Goal: Task Accomplishment & Management: Manage account settings

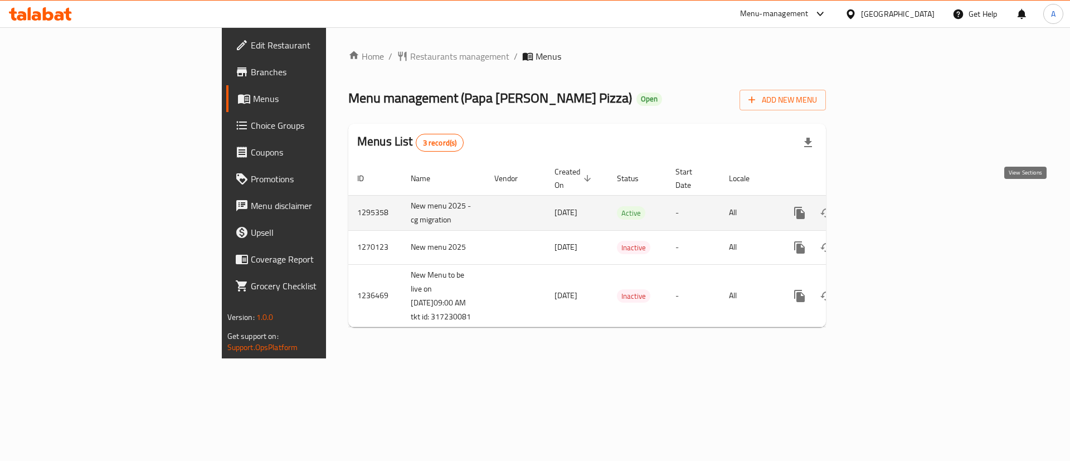
click at [886, 206] on icon "enhanced table" at bounding box center [879, 212] width 13 height 13
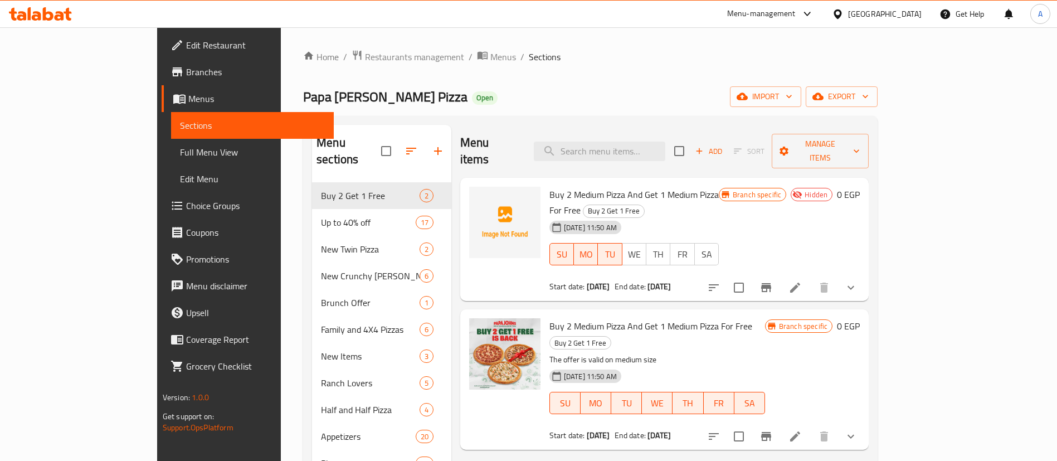
click at [431, 149] on icon "button" at bounding box center [437, 150] width 13 height 13
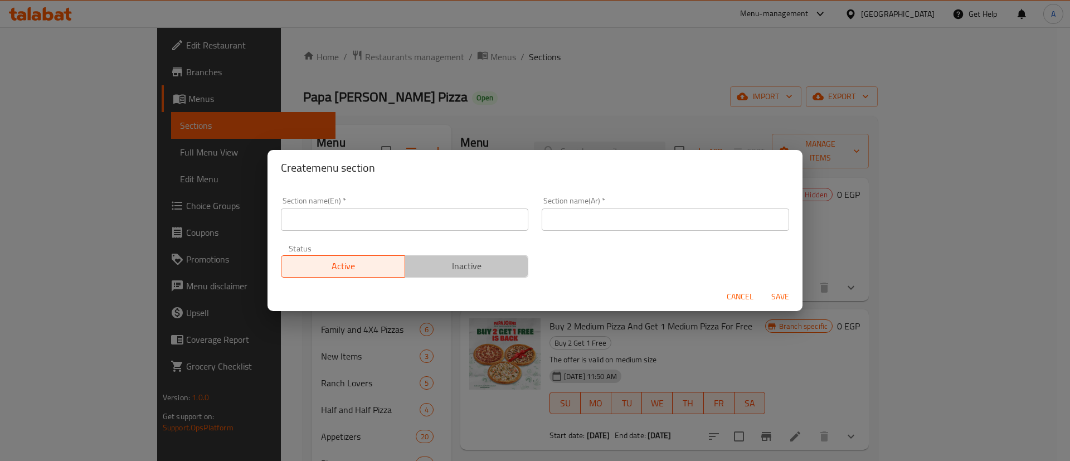
click at [472, 264] on span "Inactive" at bounding box center [466, 266] width 115 height 16
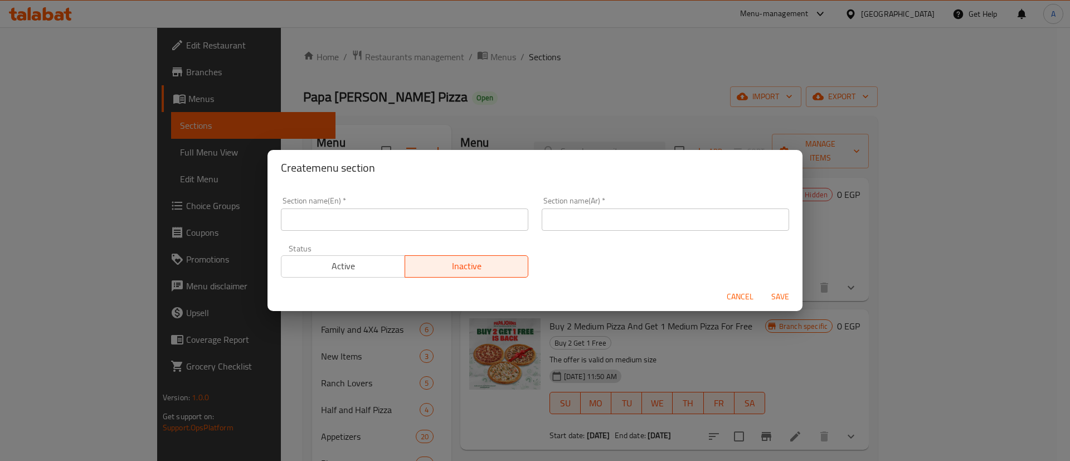
click at [397, 213] on input "text" at bounding box center [404, 219] width 247 height 22
type input "Buy One"
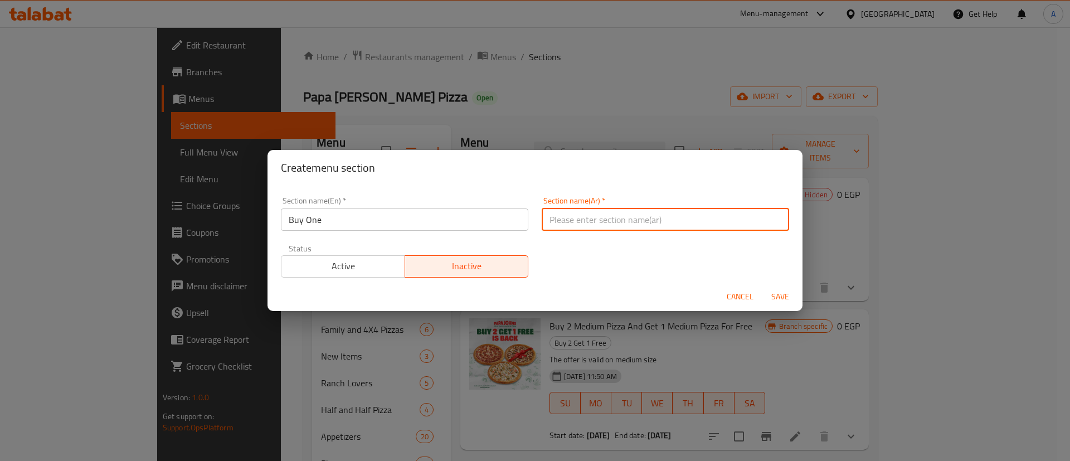
click at [586, 219] on input "text" at bounding box center [664, 219] width 247 height 22
click at [632, 226] on input "اشتري بيتزا و احصل على بيتزا مجانية" at bounding box center [664, 219] width 247 height 22
type input "اشتري بيتزا وسط و احصل على بيتزا مجانية"
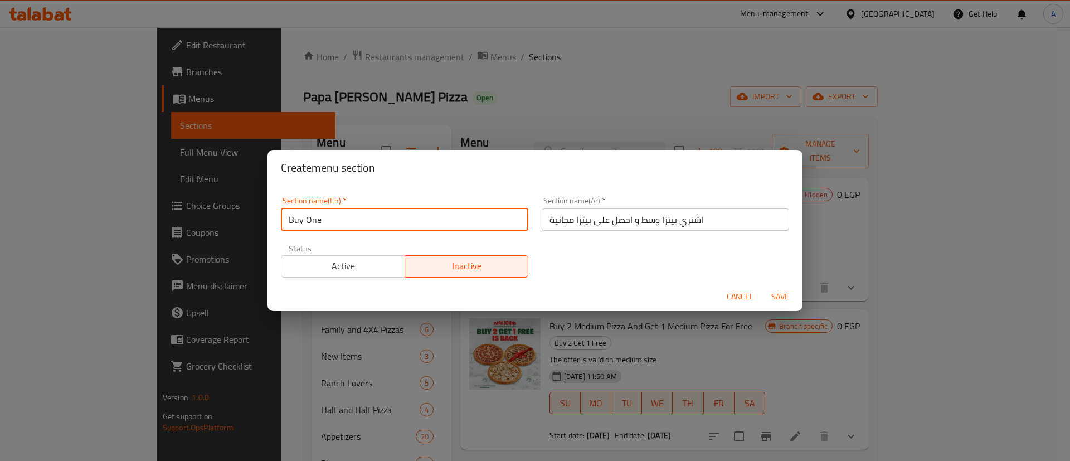
click at [432, 216] on input "Buy One" at bounding box center [404, 219] width 247 height 22
type input "Buy one Get One"
click at [651, 217] on input "اشتري بيتزا وسط و احصل على بيتزا مجانية" at bounding box center [664, 219] width 247 height 22
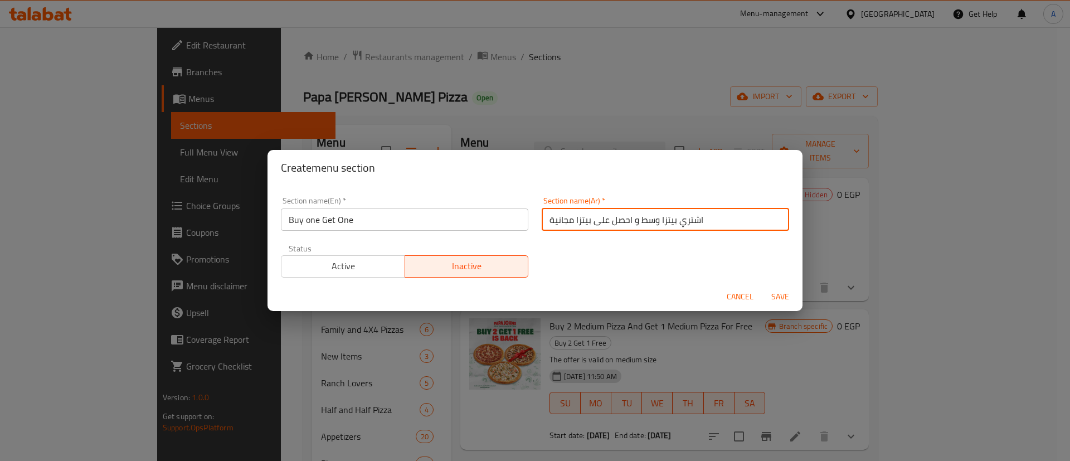
click at [651, 217] on input "اشتري بيتزا وسط و احصل على بيتزا مجانية" at bounding box center [664, 219] width 247 height 22
type input "اشتري بيتزا و احصل على بيتزا مجانية"
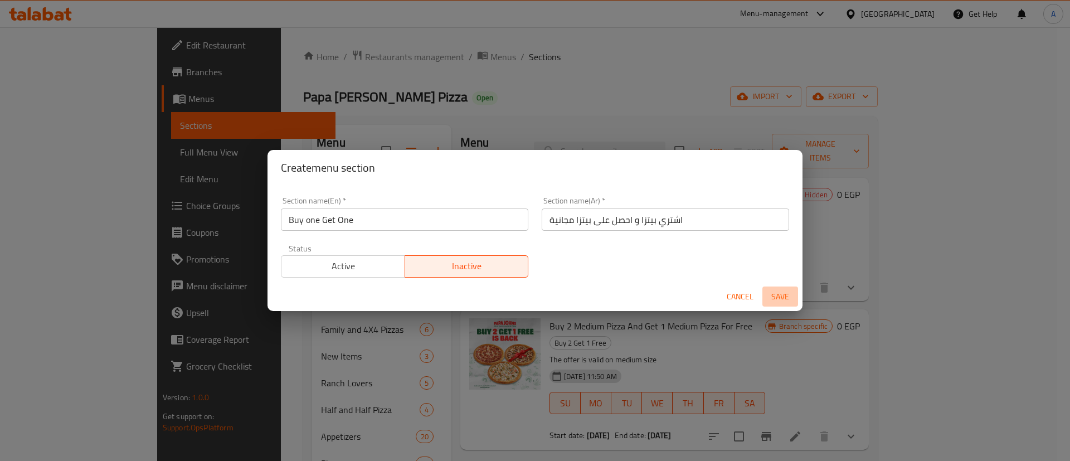
click at [782, 298] on span "Save" at bounding box center [780, 297] width 27 height 14
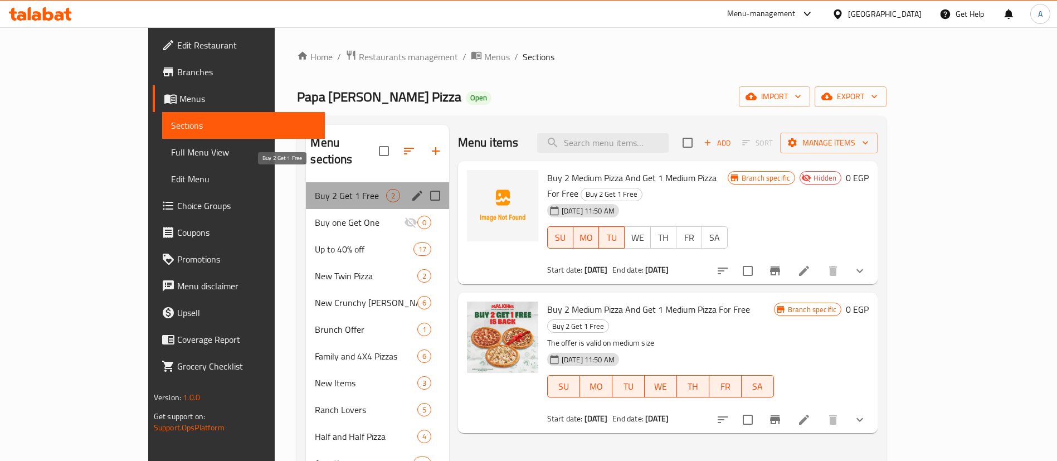
click at [315, 189] on span "Buy 2 Get 1 Free" at bounding box center [350, 195] width 71 height 13
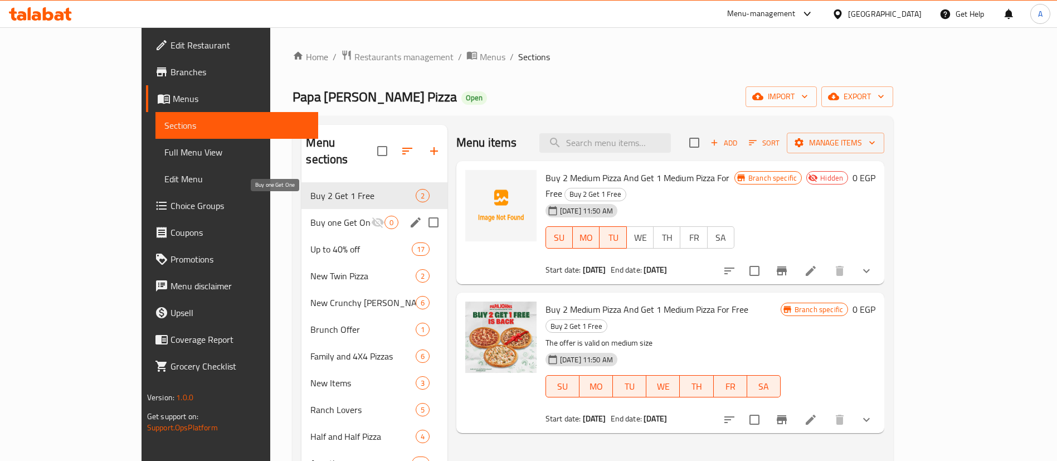
click at [310, 216] on span "Buy one Get One" at bounding box center [340, 222] width 60 height 13
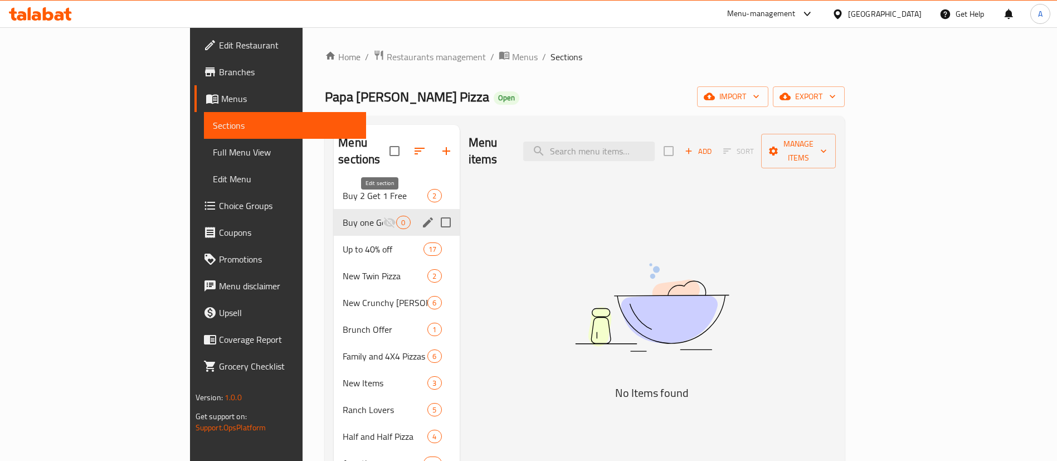
click at [421, 216] on icon "edit" at bounding box center [427, 222] width 13 height 13
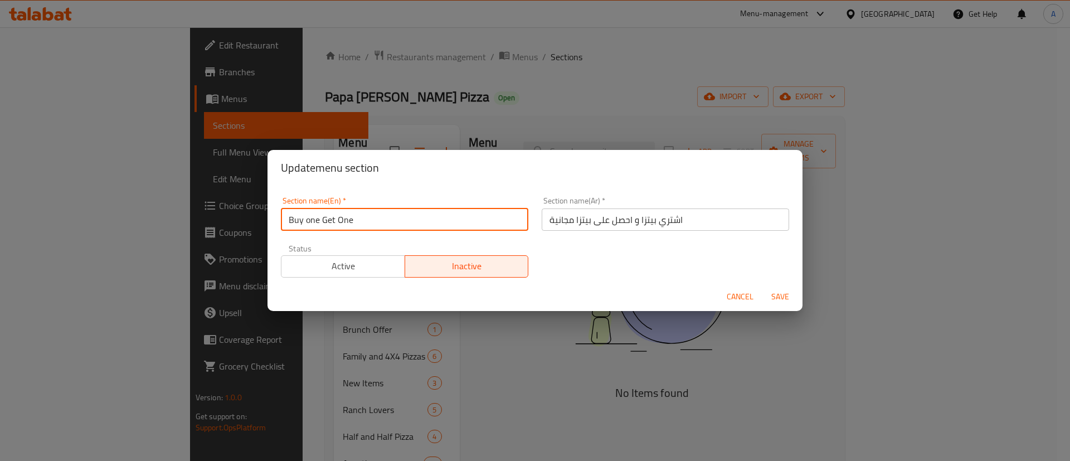
drag, startPoint x: 312, startPoint y: 222, endPoint x: 343, endPoint y: 263, distance: 51.7
click at [312, 222] on input "Buy one Get One" at bounding box center [404, 219] width 247 height 22
type input "Buy One Get One"
click at [779, 297] on span "Save" at bounding box center [780, 297] width 27 height 14
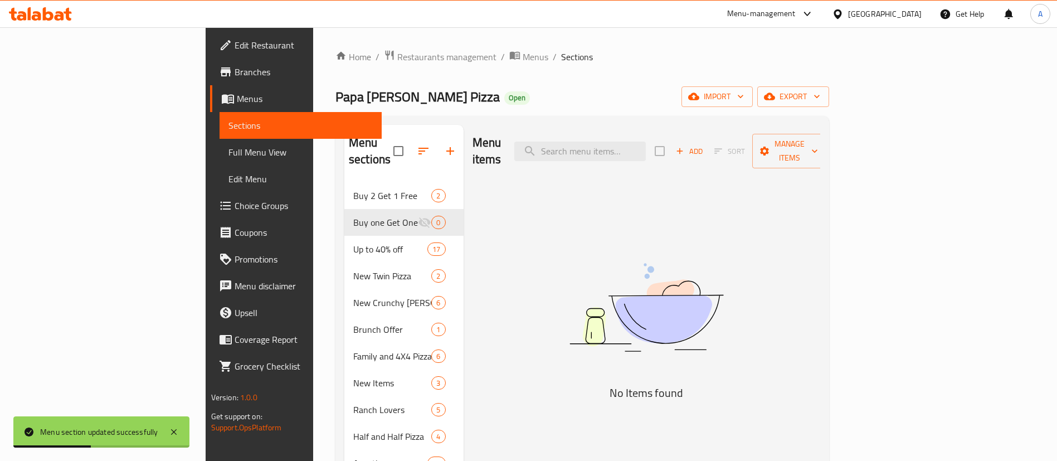
click at [704, 147] on span "Add" at bounding box center [689, 151] width 30 height 13
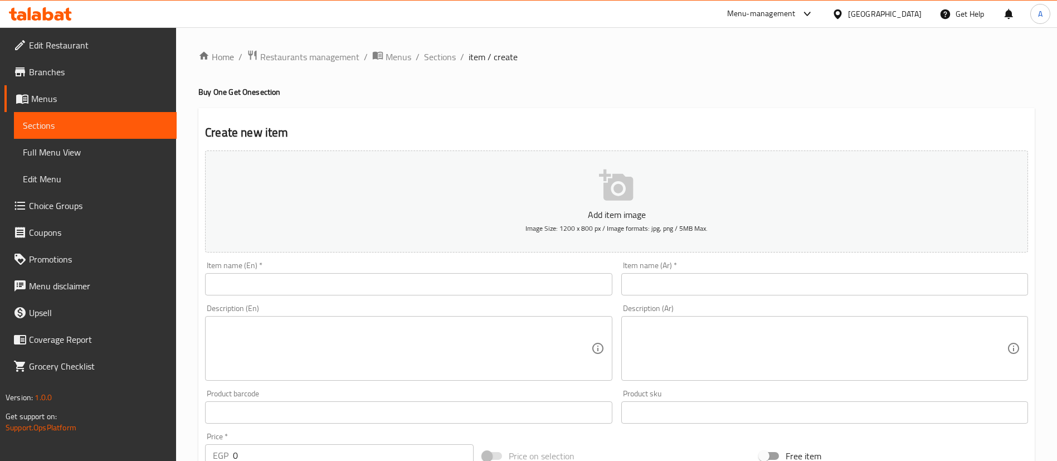
click at [369, 280] on input "text" at bounding box center [408, 284] width 407 height 22
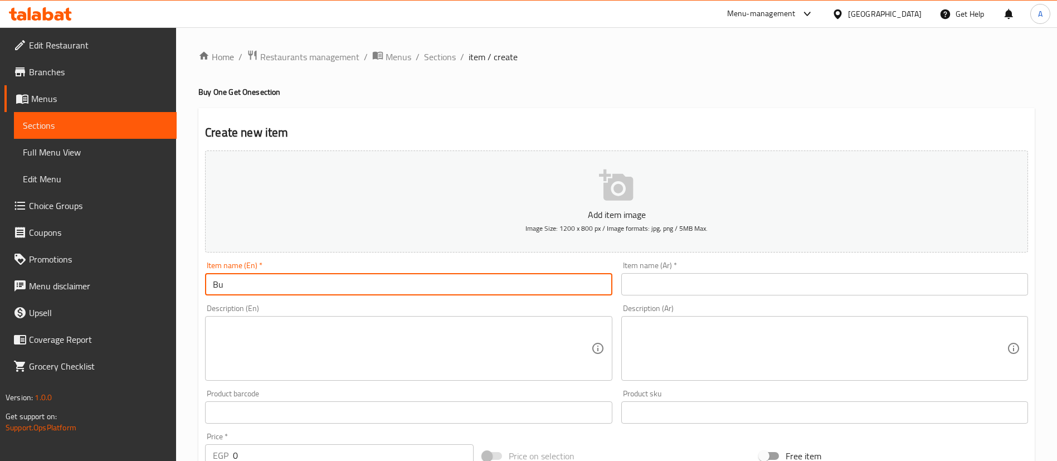
type input "Buy One Get One"
click at [719, 291] on input "text" at bounding box center [824, 284] width 407 height 22
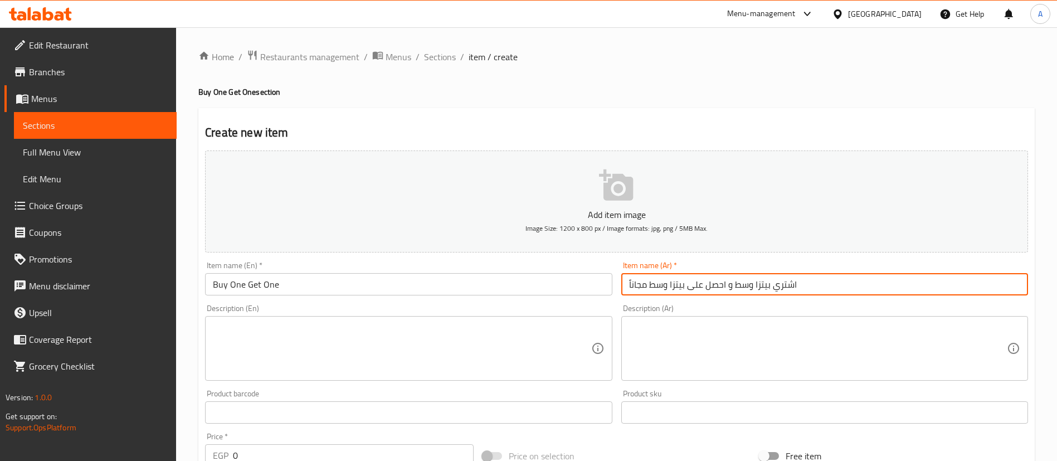
type input "اشتري بيتزا وسط و احصل على بيتزا وسط مجاناً"
click at [445, 350] on textarea at bounding box center [402, 348] width 378 height 53
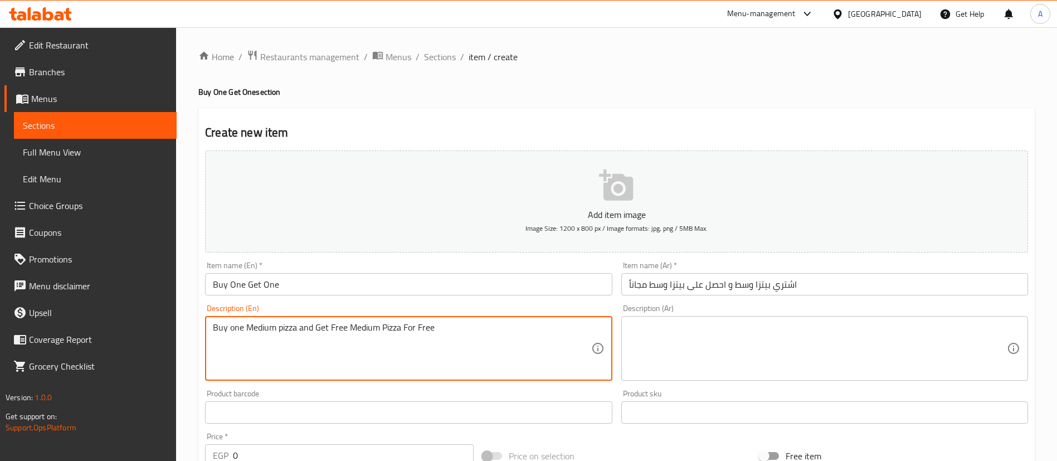
type textarea "Buy one Medium pizza and Get Free Medium Pizza For Free"
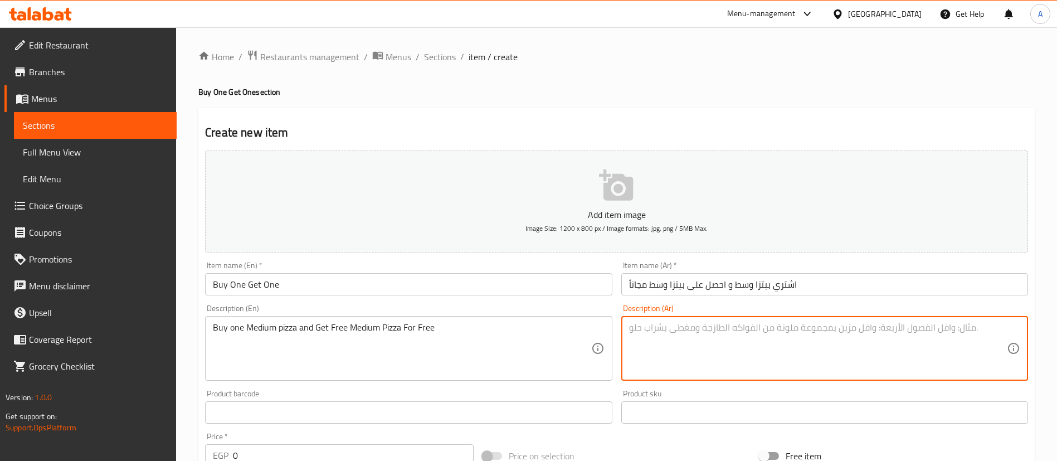
click at [756, 339] on textarea at bounding box center [818, 348] width 378 height 53
click at [816, 288] on input "اشتري بيتزا وسط و احصل على بيتزا وسط مجاناً" at bounding box center [824, 284] width 407 height 22
paste textarea "تزا وسط و احصل على بيتزا وسط مجاناً"
click at [938, 327] on textarea "اشتري بيتزا وسط و احصل على بيتزا وسط مجاناً" at bounding box center [818, 348] width 378 height 53
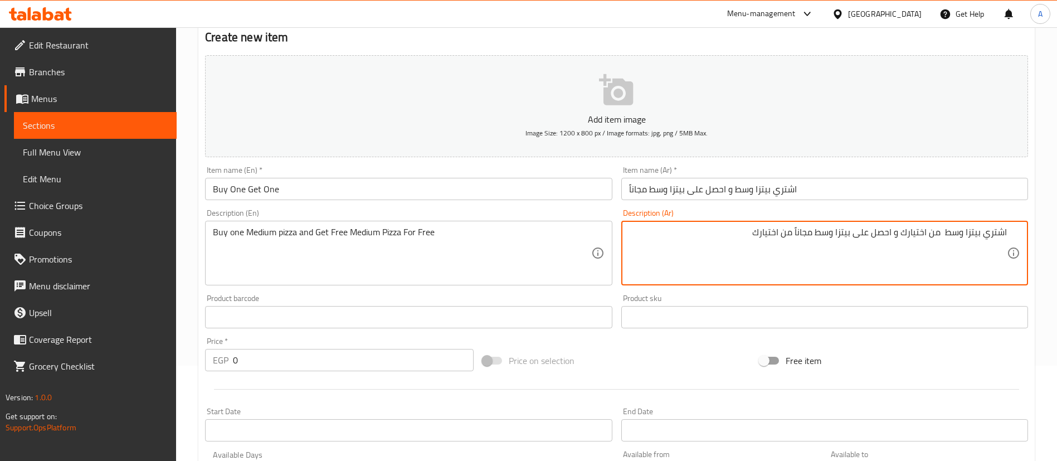
scroll to position [139, 0]
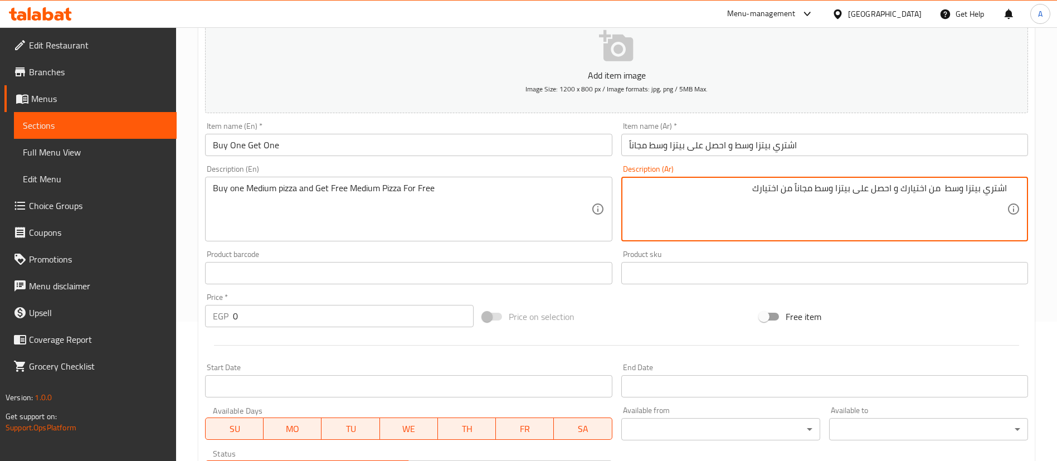
type textarea "اشتري بيتزا وسط من اختيارك و احصل على بيتزا وسط مجاناً من اختيارك"
click at [269, 320] on input "0" at bounding box center [353, 316] width 241 height 22
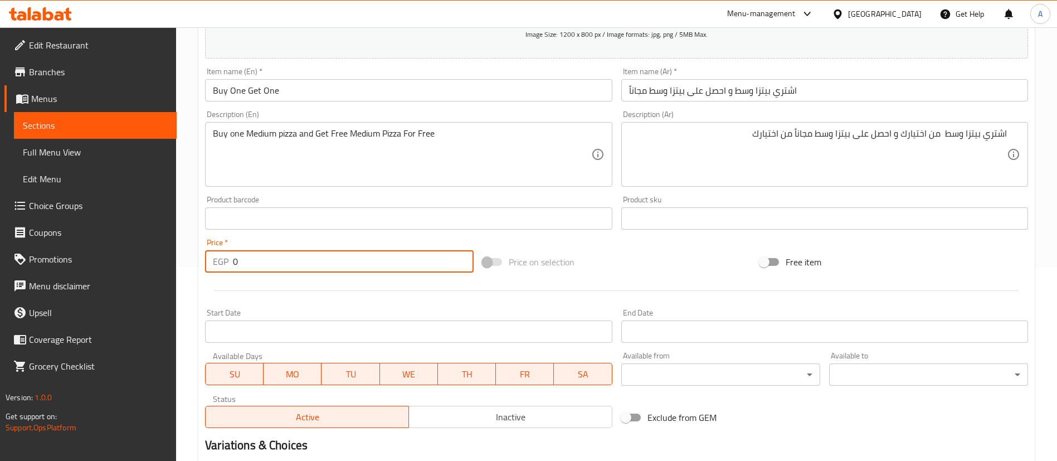
scroll to position [223, 0]
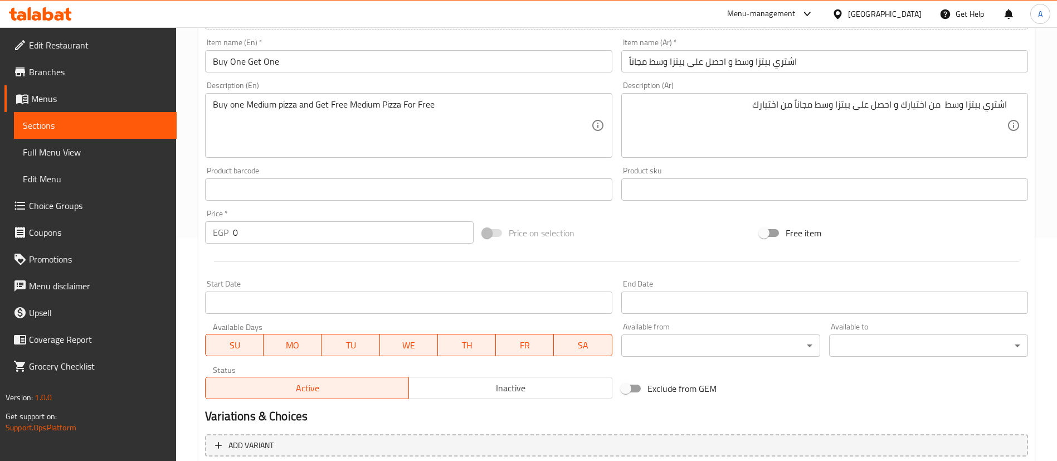
click at [498, 235] on span at bounding box center [492, 233] width 19 height 8
click at [495, 232] on span at bounding box center [492, 233] width 19 height 8
click at [656, 249] on div at bounding box center [617, 261] width 832 height 27
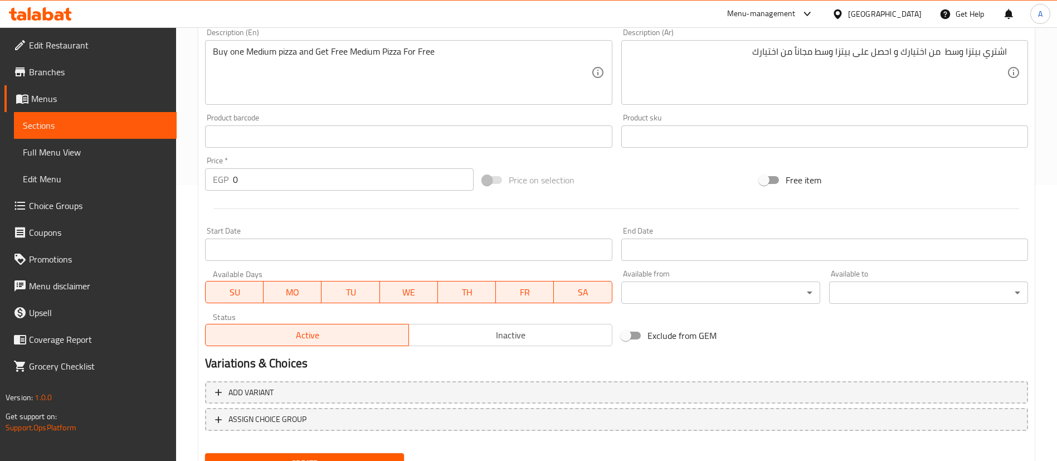
scroll to position [326, 0]
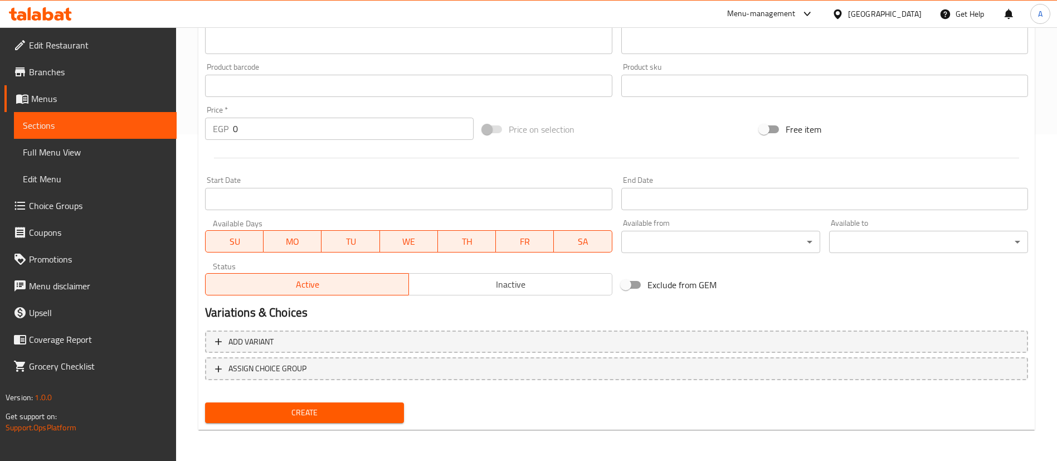
click at [526, 281] on span "Inactive" at bounding box center [510, 284] width 194 height 16
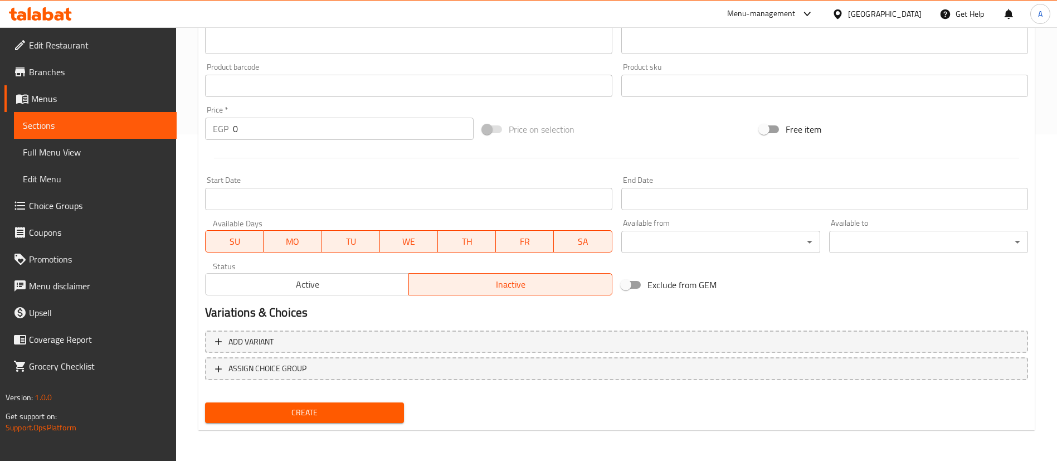
click at [328, 413] on span "Create" at bounding box center [304, 413] width 181 height 14
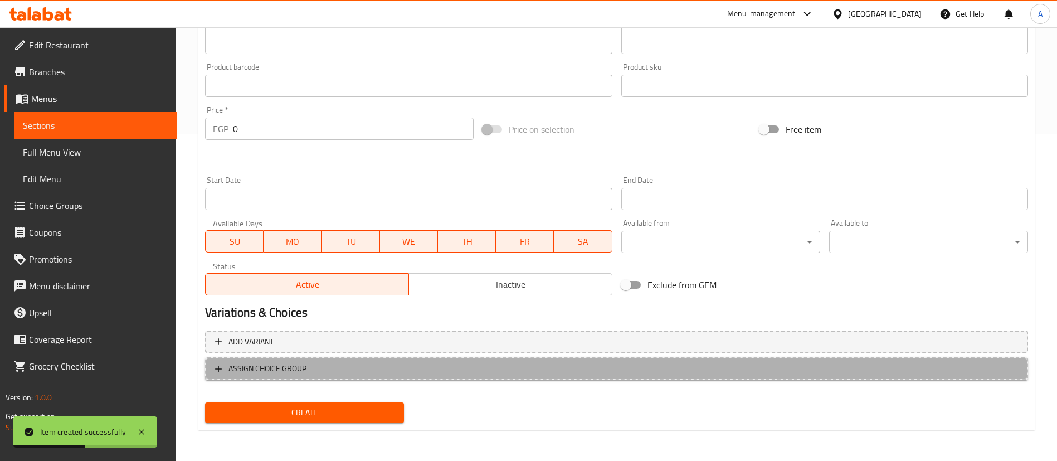
click at [254, 369] on span "ASSIGN CHOICE GROUP" at bounding box center [267, 369] width 78 height 14
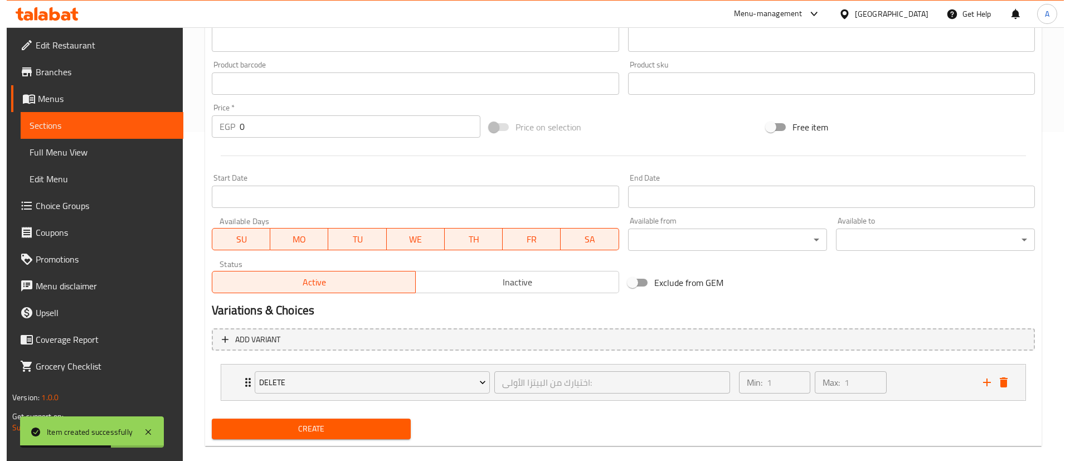
scroll to position [345, 0]
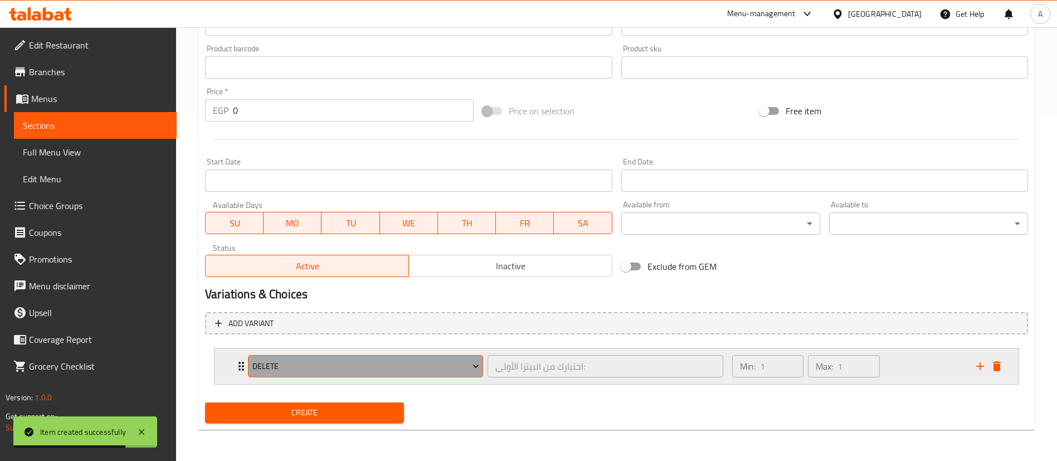
click at [360, 369] on span "Delete" at bounding box center [365, 366] width 227 height 14
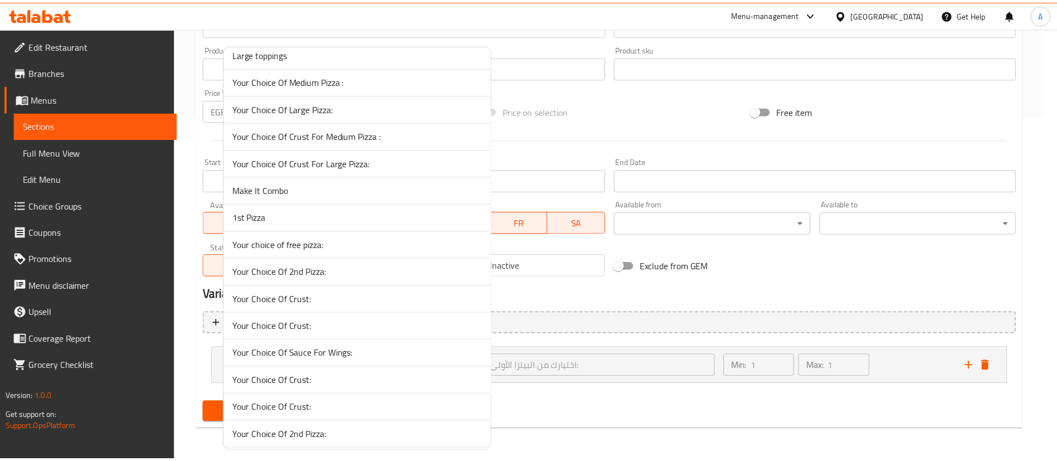
scroll to position [2092, 0]
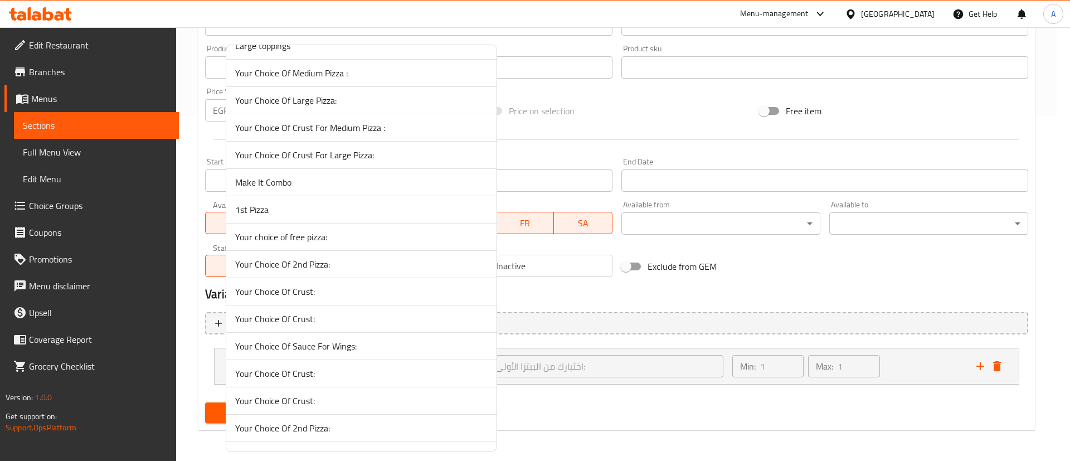
click at [276, 214] on span "1st Pizza" at bounding box center [361, 209] width 252 height 13
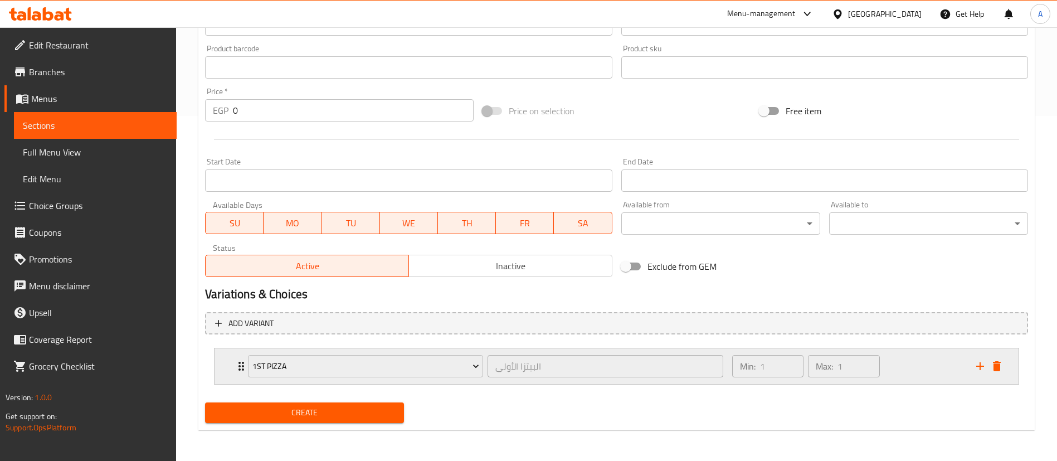
click at [226, 365] on div "1st Pizza البيتزا الأولى ​ Min: 1 ​ Max: 1 ​" at bounding box center [616, 366] width 804 height 36
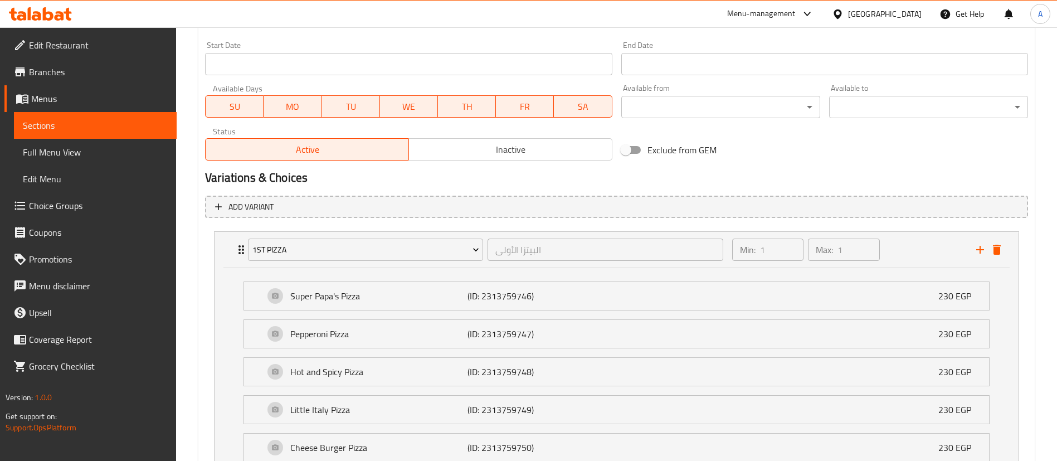
scroll to position [460, 0]
click at [227, 254] on div "1st Pizza البيتزا الأولى ​ Min: 1 ​ Max: 1 ​" at bounding box center [616, 251] width 804 height 36
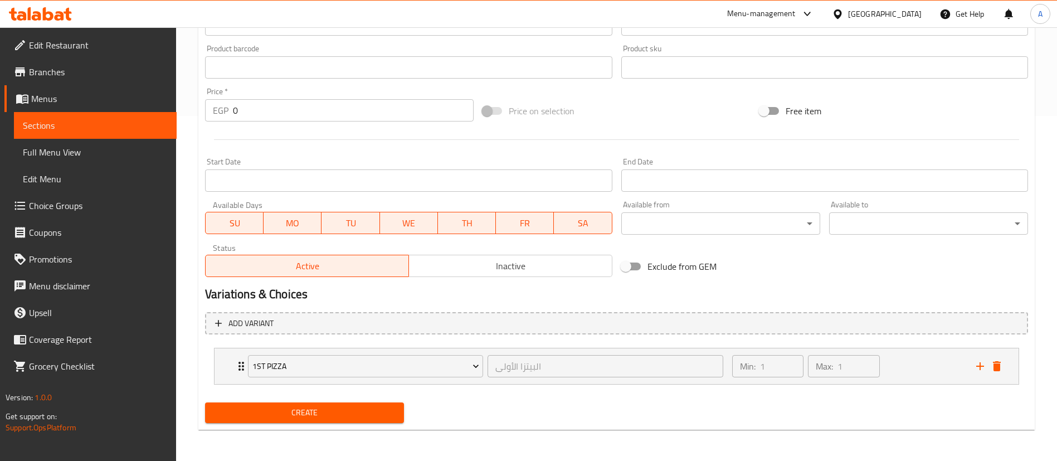
scroll to position [345, 0]
click at [980, 369] on icon "add" at bounding box center [980, 366] width 8 height 8
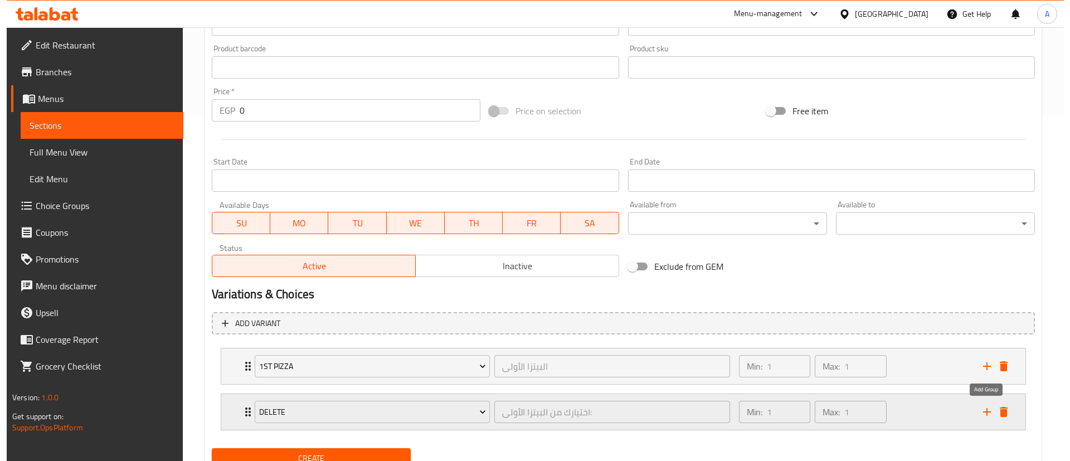
scroll to position [391, 0]
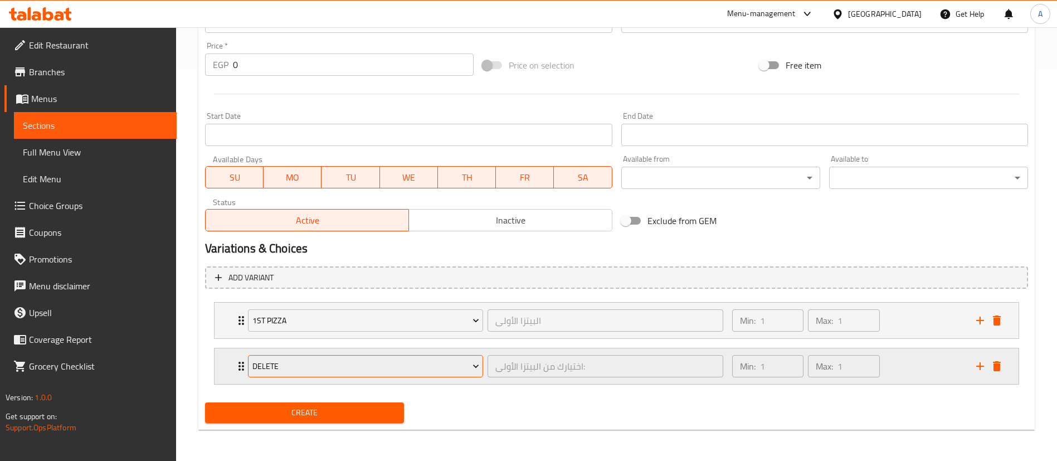
click at [303, 368] on span "Delete" at bounding box center [365, 366] width 227 height 14
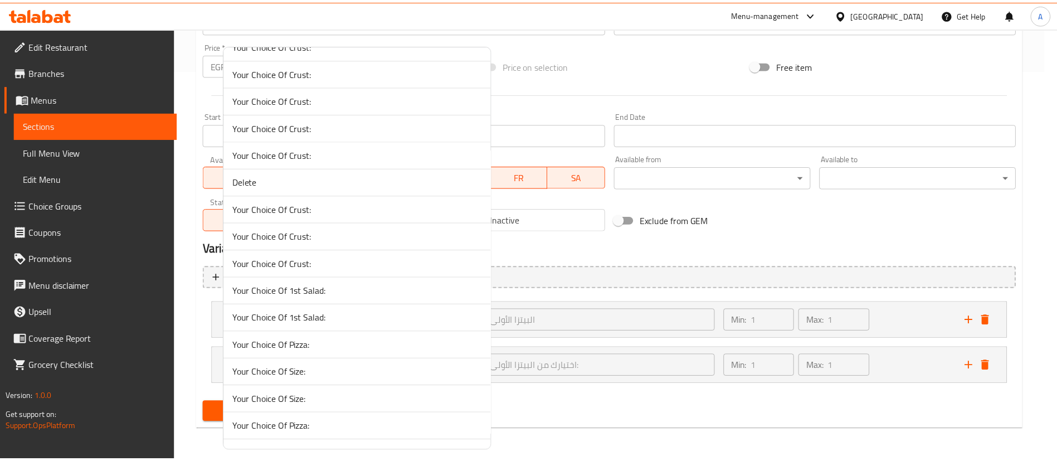
scroll to position [1329, 0]
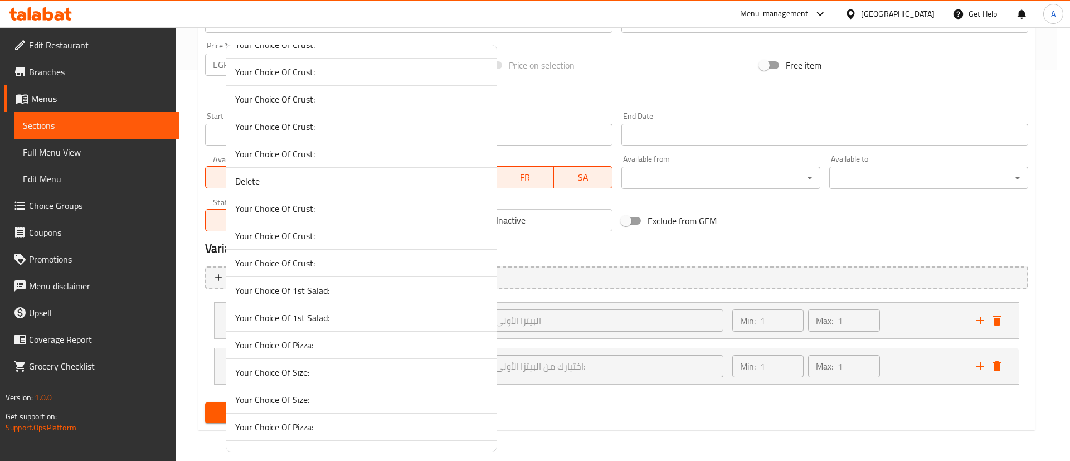
click at [570, 414] on div at bounding box center [535, 230] width 1070 height 461
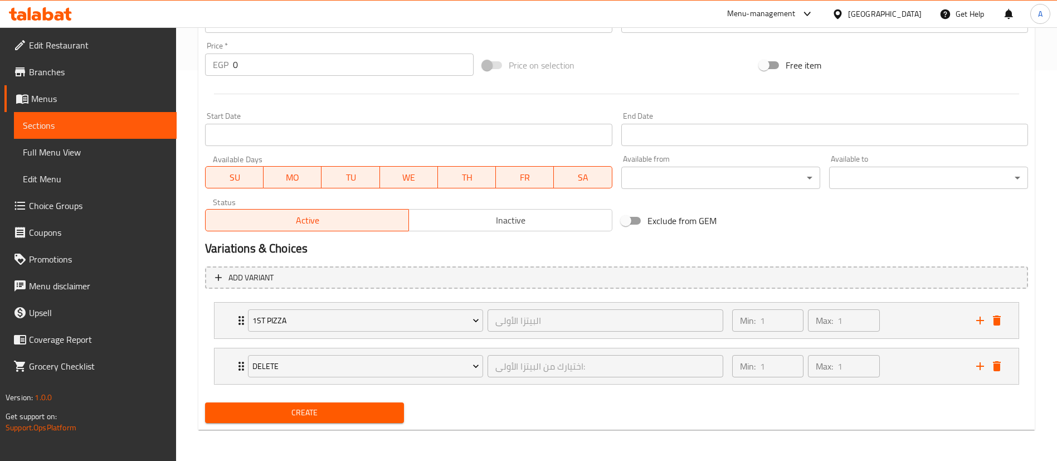
click at [351, 413] on span "Create" at bounding box center [304, 413] width 181 height 14
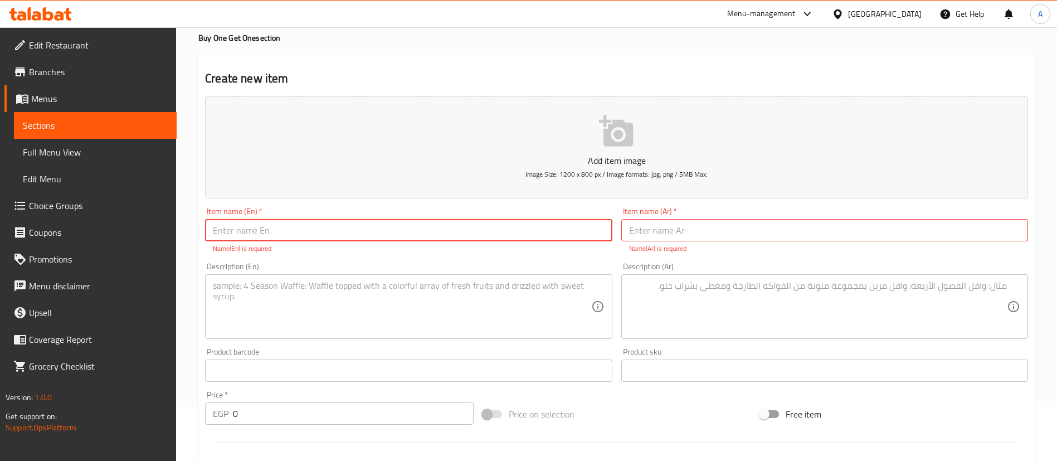
scroll to position [381, 0]
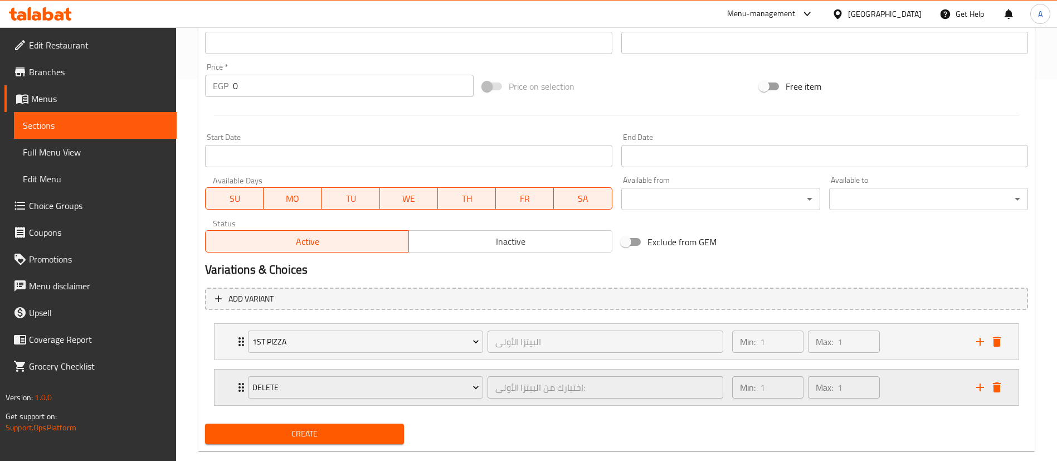
click at [1002, 385] on icon "delete" at bounding box center [996, 386] width 13 height 13
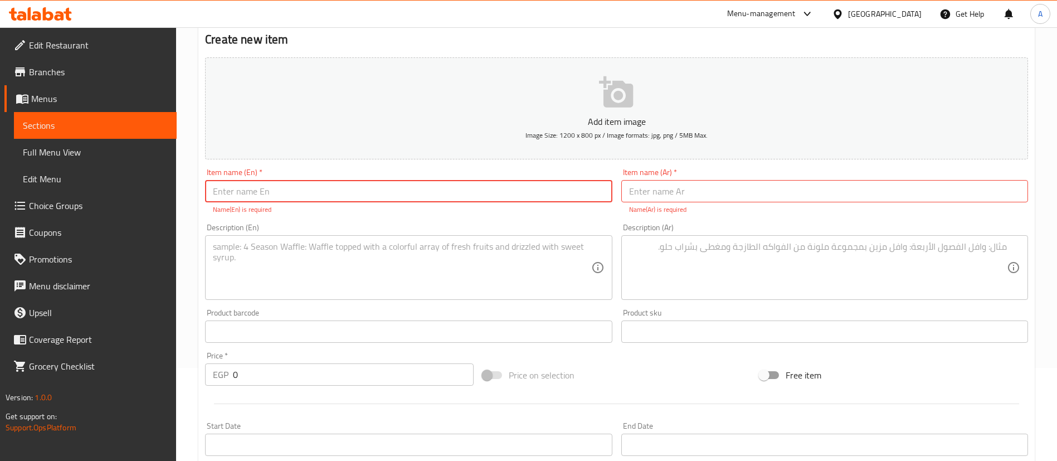
scroll to position [0, 0]
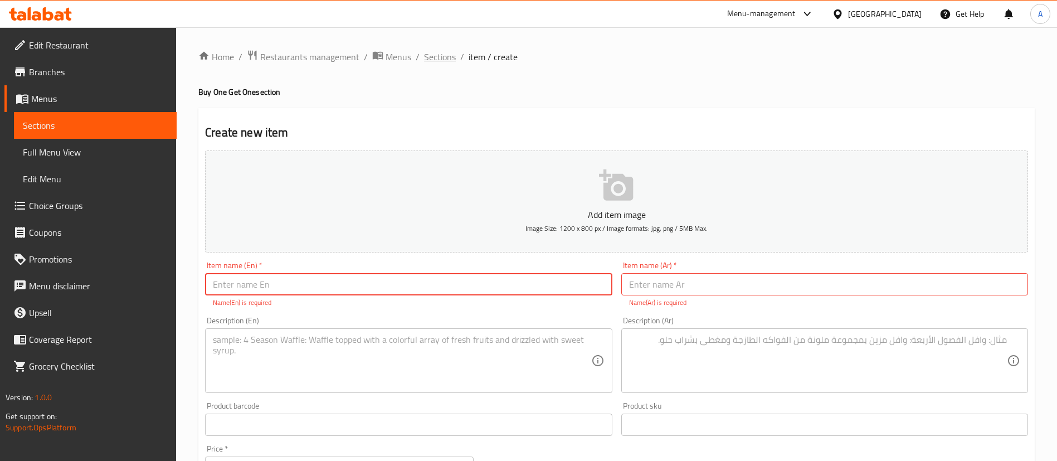
click at [441, 59] on span "Sections" at bounding box center [440, 56] width 32 height 13
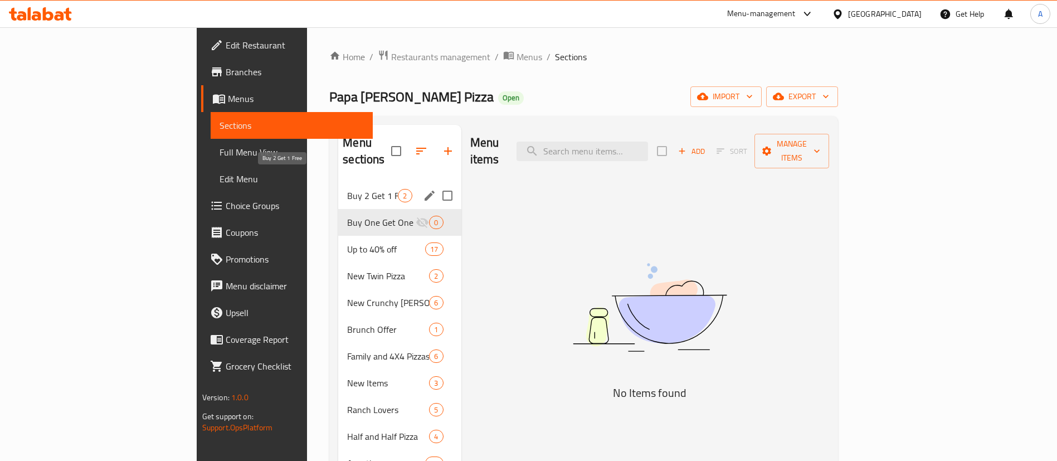
click at [347, 189] on span "Buy 2 Get 1 Free" at bounding box center [372, 195] width 51 height 13
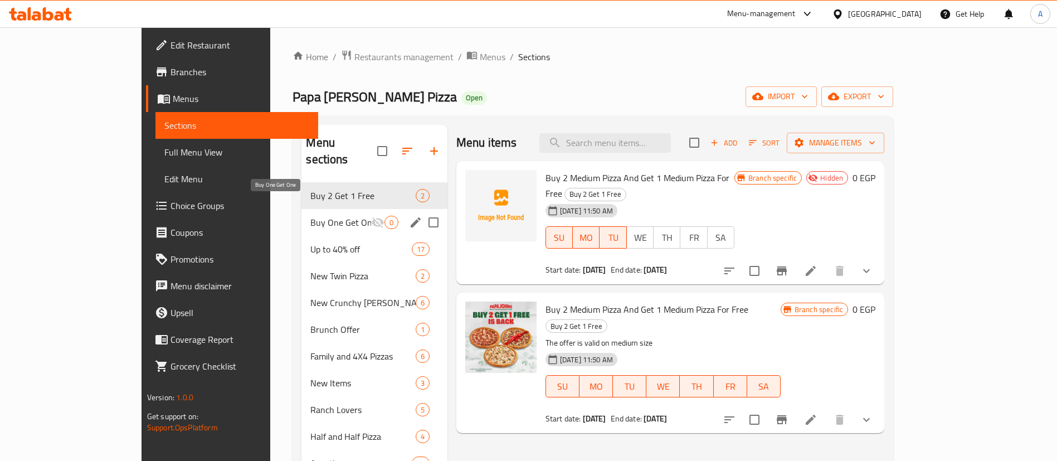
click at [310, 216] on span "Buy One Get One" at bounding box center [340, 222] width 60 height 13
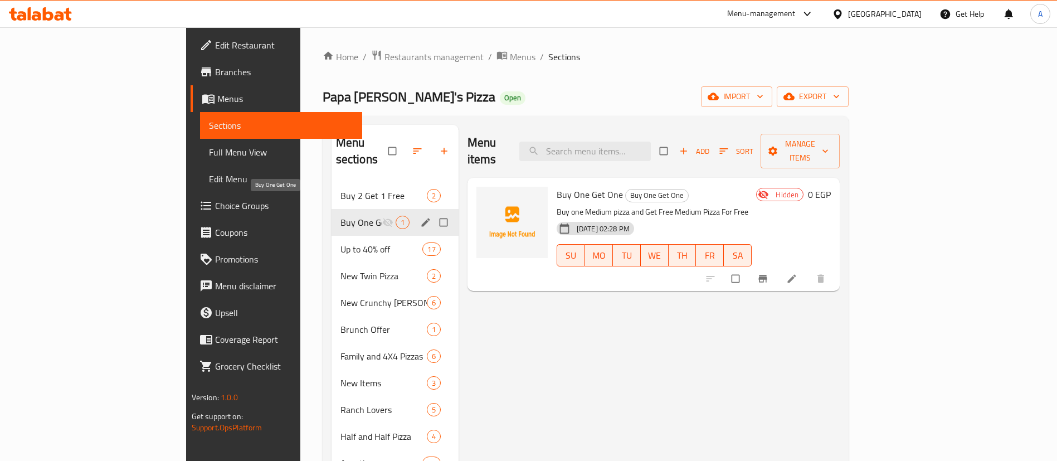
click at [340, 216] on span "Buy One Get One" at bounding box center [361, 222] width 42 height 13
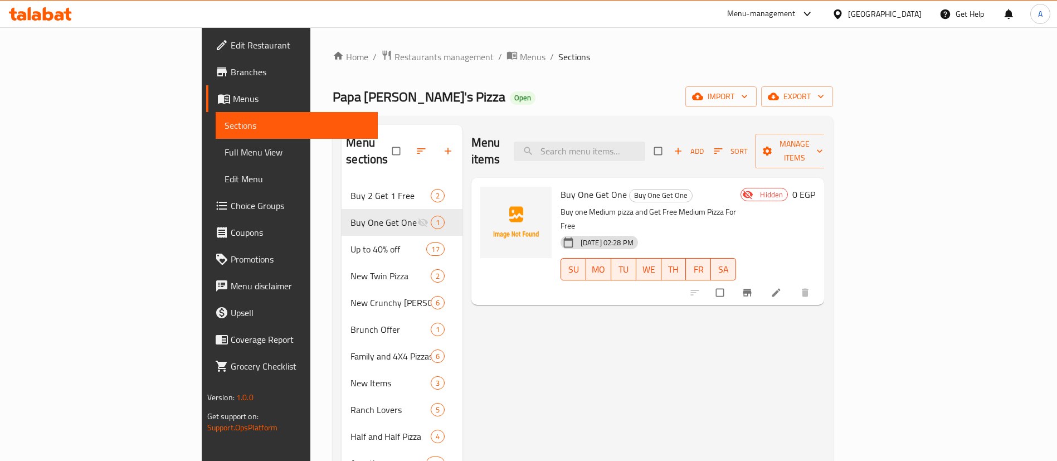
click at [793, 284] on li at bounding box center [777, 293] width 31 height 18
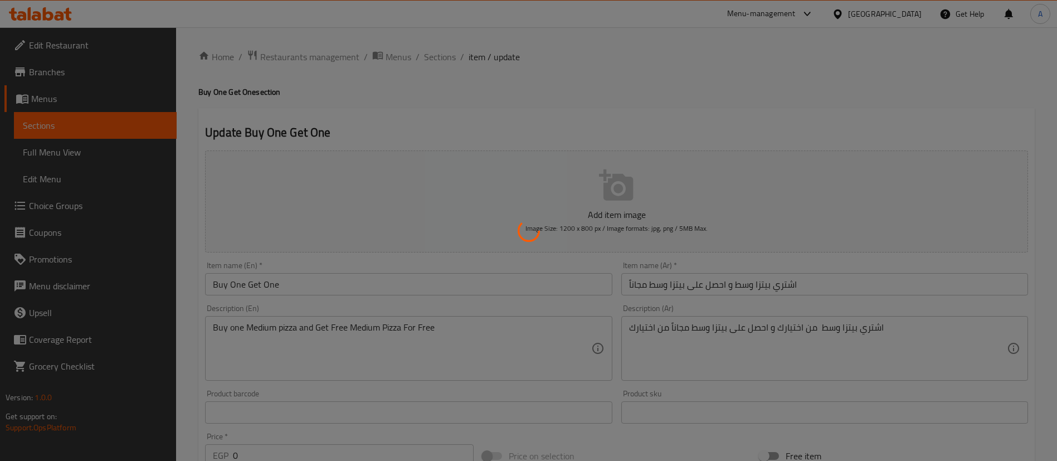
click at [441, 59] on div at bounding box center [528, 230] width 1057 height 461
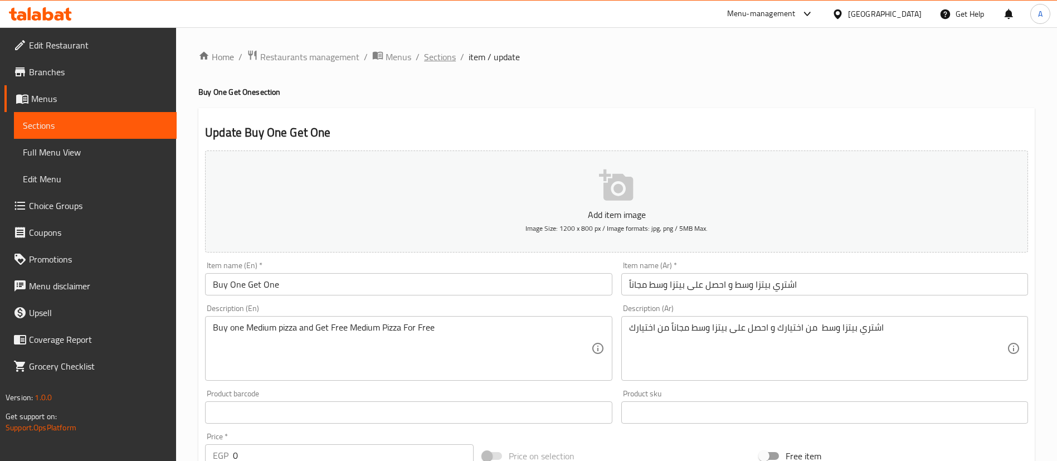
click at [431, 58] on span "Sections" at bounding box center [440, 56] width 32 height 13
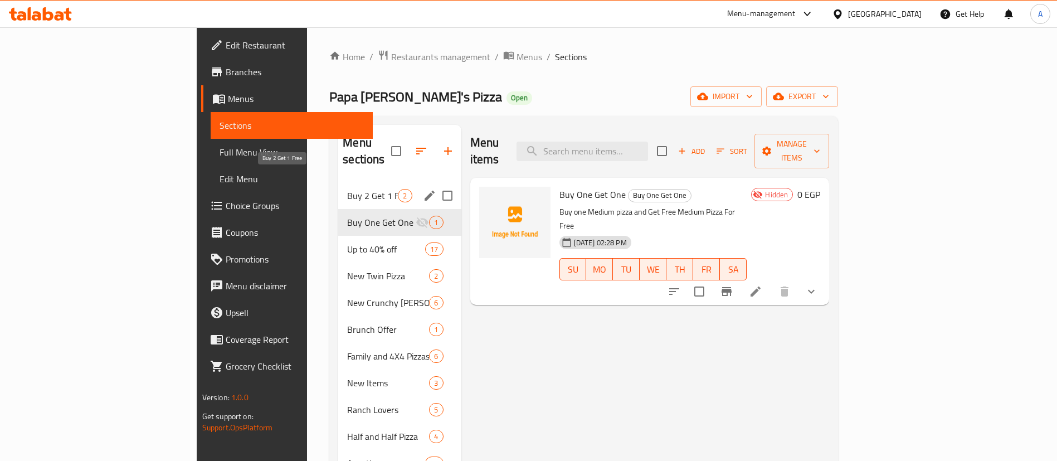
drag, startPoint x: 279, startPoint y: 179, endPoint x: 279, endPoint y: 187, distance: 8.4
click at [347, 189] on span "Buy 2 Get 1 Free" at bounding box center [372, 195] width 51 height 13
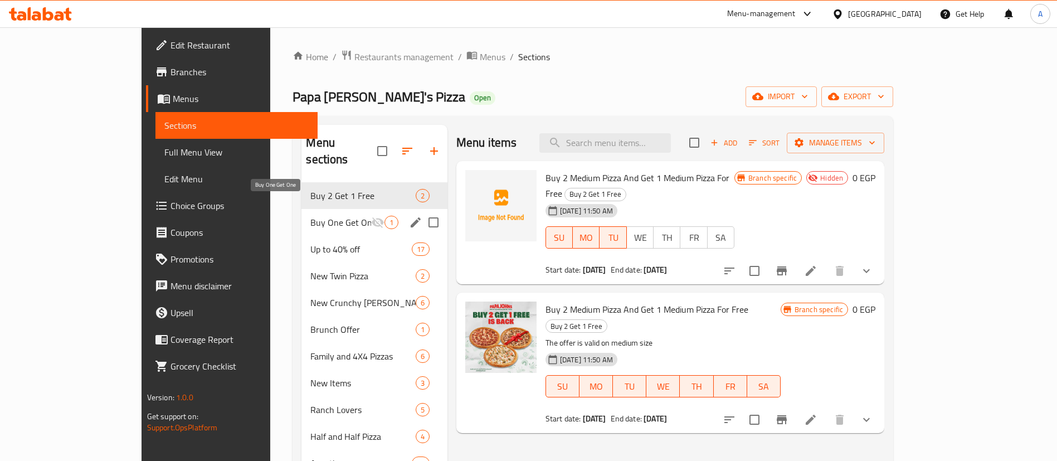
click at [310, 216] on span "Buy One Get One" at bounding box center [340, 222] width 60 height 13
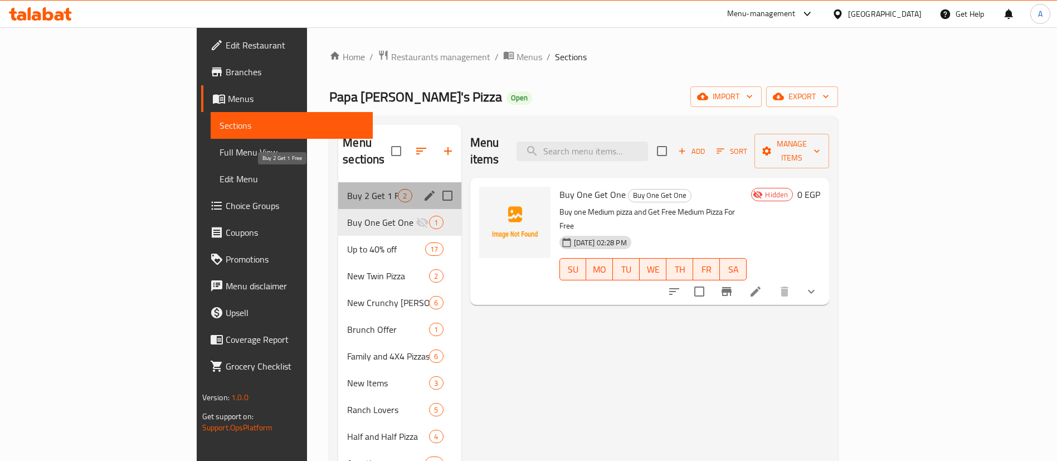
click at [347, 189] on span "Buy 2 Get 1 Free" at bounding box center [372, 195] width 51 height 13
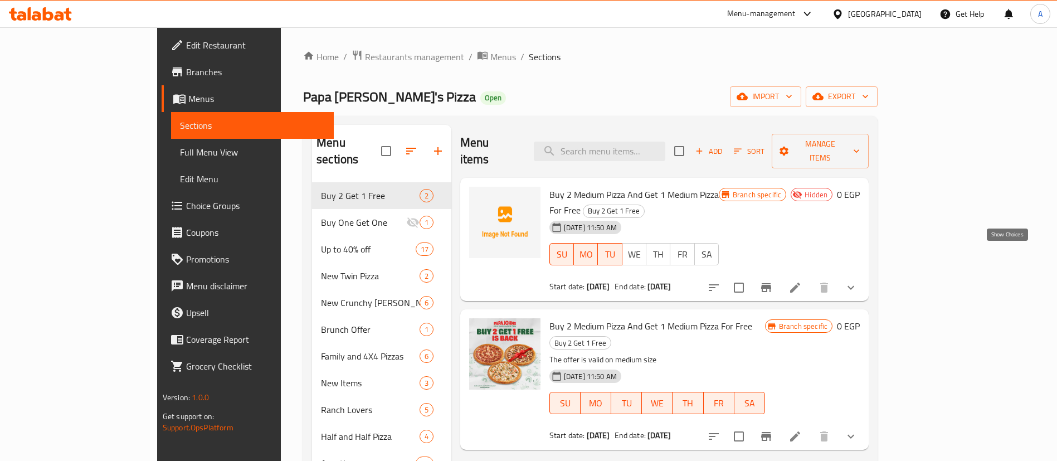
click at [857, 281] on icon "show more" at bounding box center [850, 287] width 13 height 13
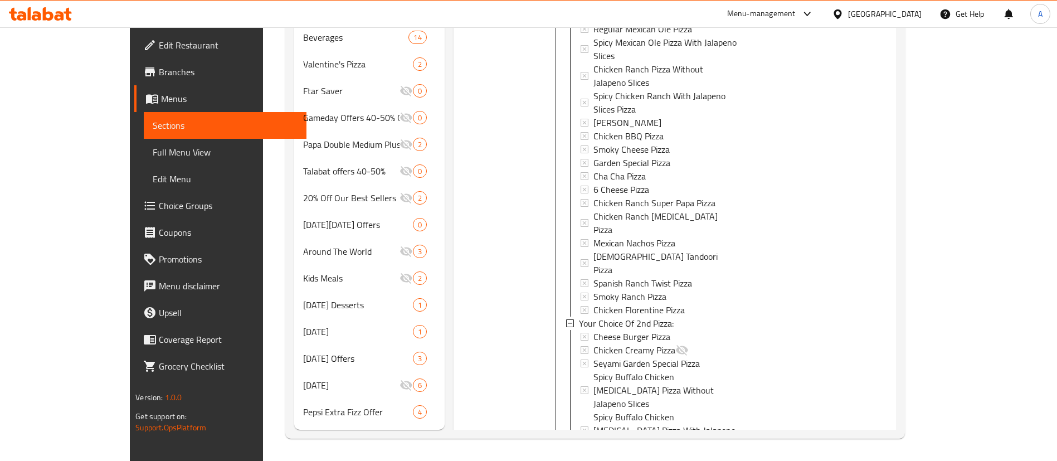
scroll to position [316, 0]
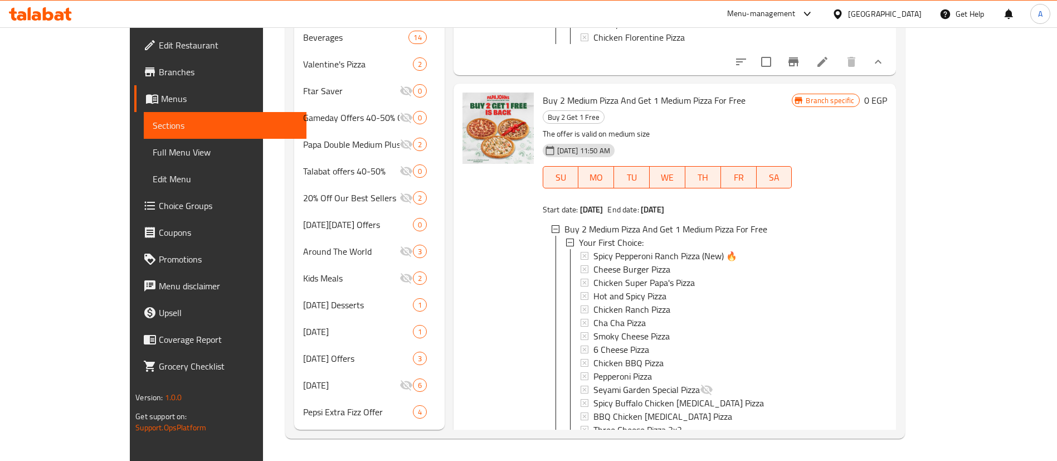
scroll to position [822, 0]
drag, startPoint x: 628, startPoint y: 237, endPoint x: 541, endPoint y: 233, distance: 87.0
copy span "Your Choice Of Crust:"
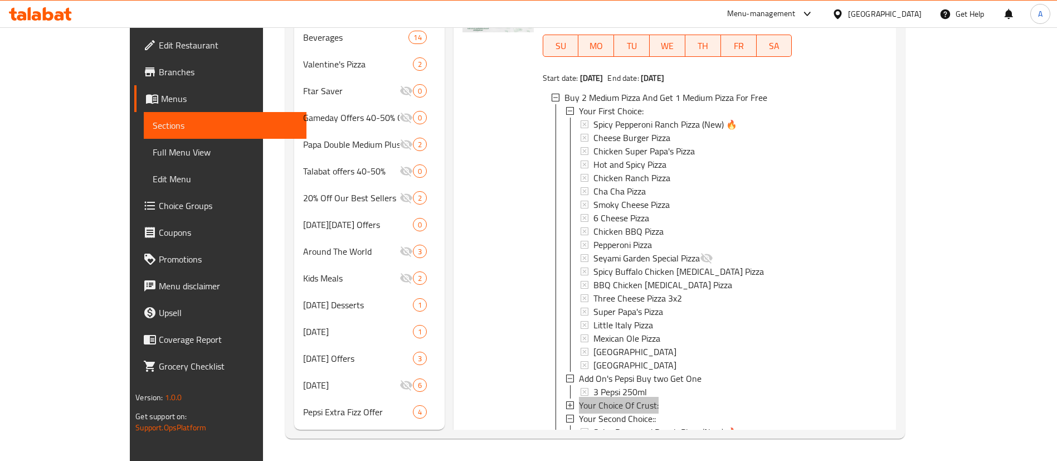
scroll to position [961, 0]
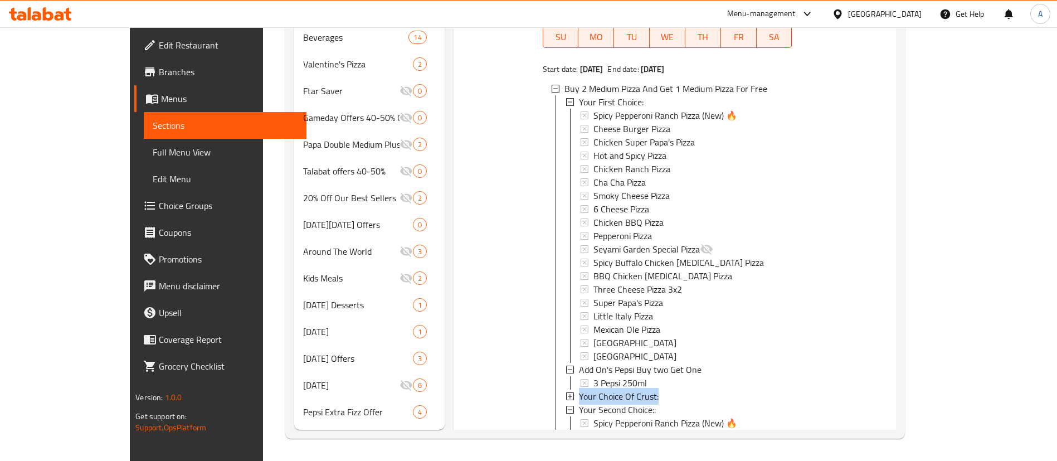
click at [579, 389] on span "Your Choice Of Crust:" at bounding box center [619, 395] width 80 height 13
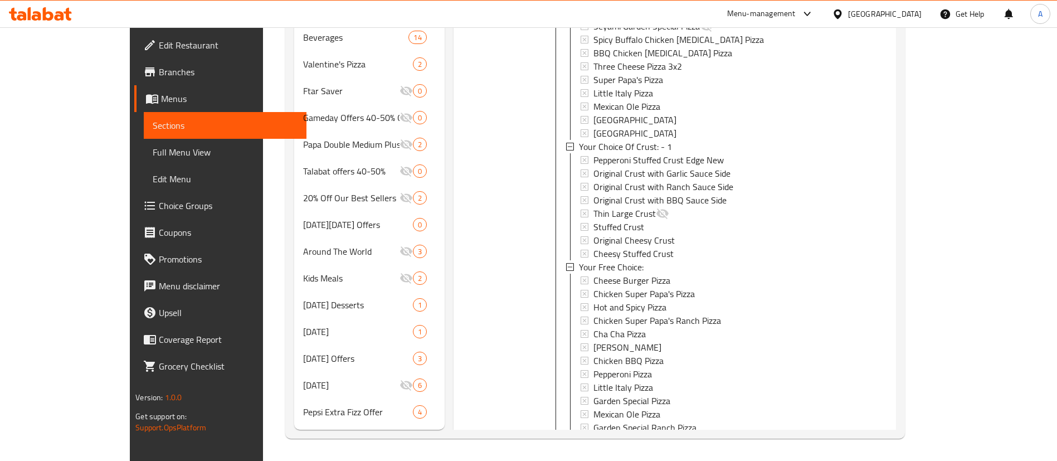
scroll to position [1626, 0]
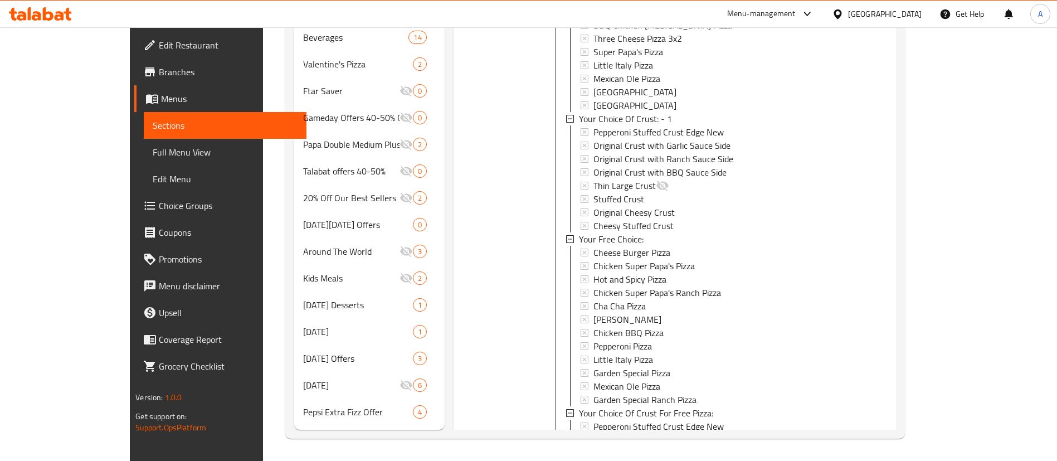
drag, startPoint x: 600, startPoint y: 232, endPoint x: 548, endPoint y: 237, distance: 52.0
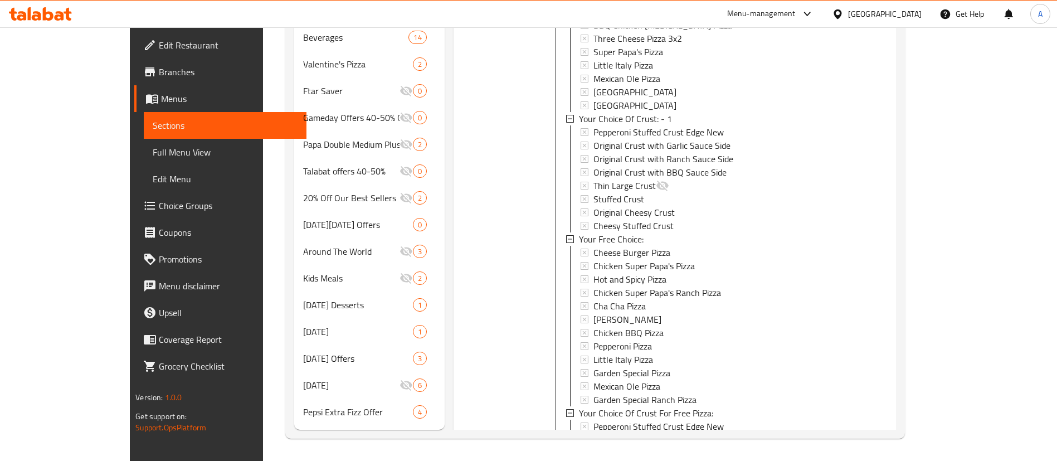
copy span "1st Addons:"
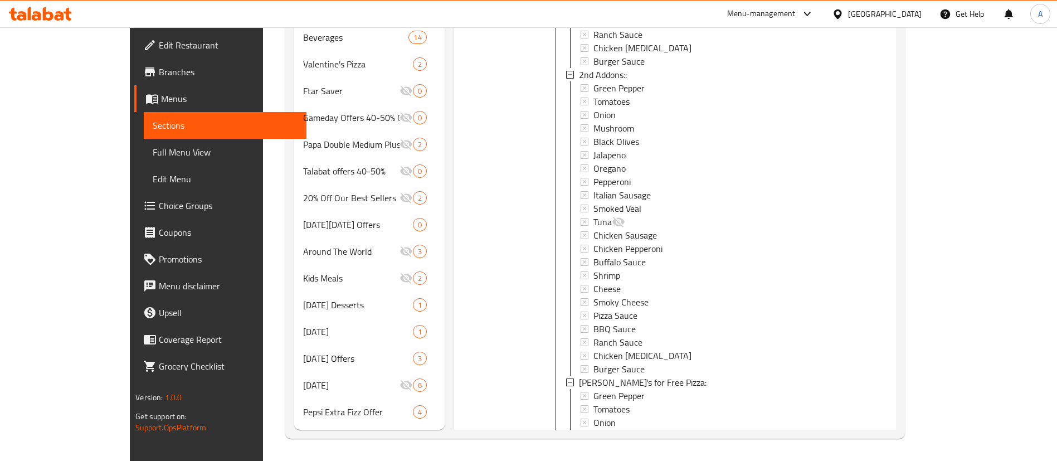
scroll to position [0, 0]
click at [635, 377] on div "[PERSON_NAME]'s for Free Pizza:" at bounding box center [681, 383] width 204 height 13
click at [635, 88] on div "Green Pepper Tomatoes Onion Mushroom Black Olives Jalapeno Oregano Pepperoni It…" at bounding box center [681, 230] width 203 height 294
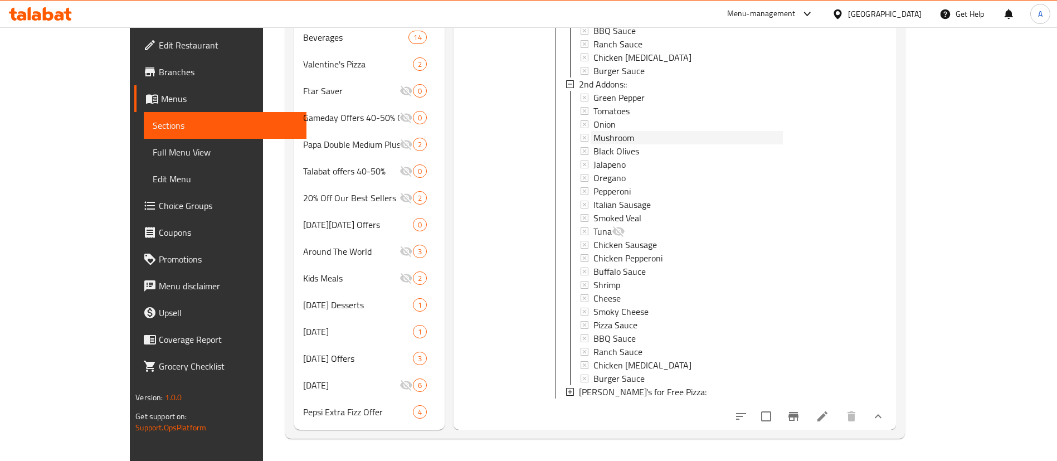
scroll to position [2098, 0]
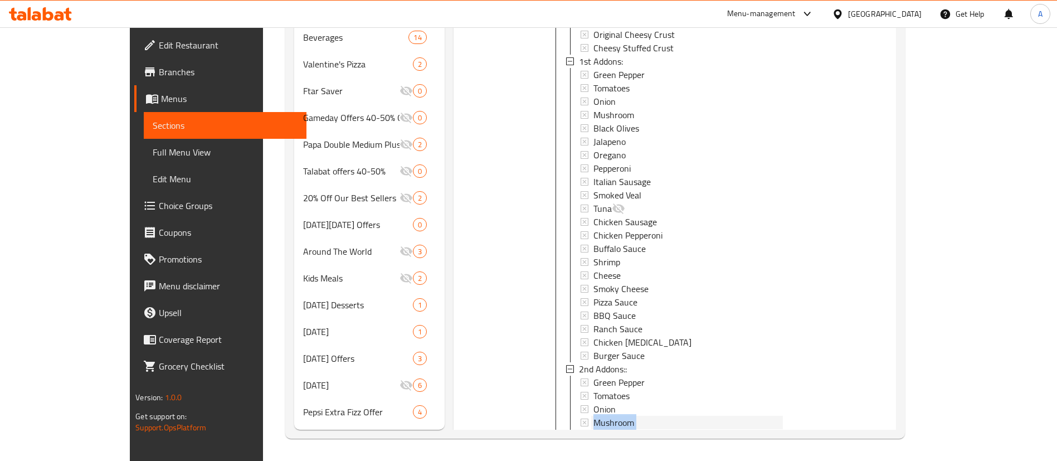
drag, startPoint x: 624, startPoint y: 377, endPoint x: 546, endPoint y: 378, distance: 78.0
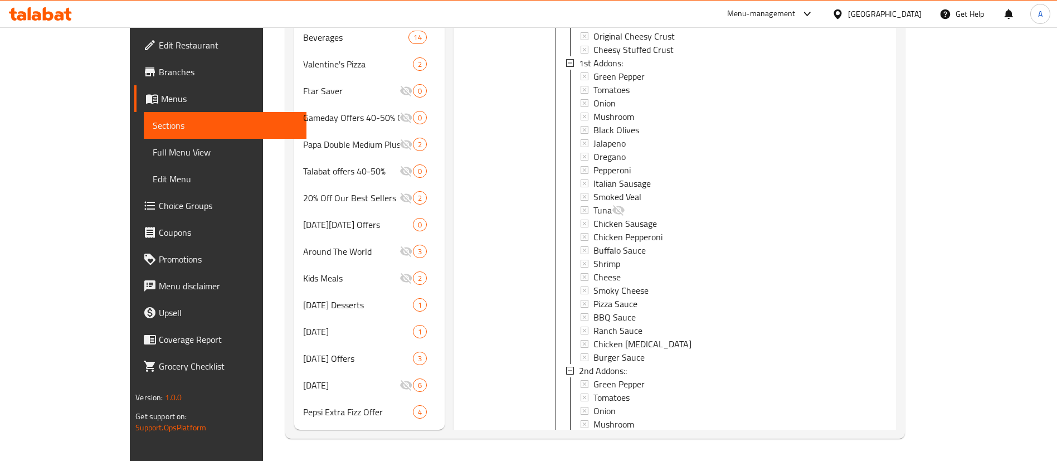
copy span "[PERSON_NAME]'s for Free Pizza:"
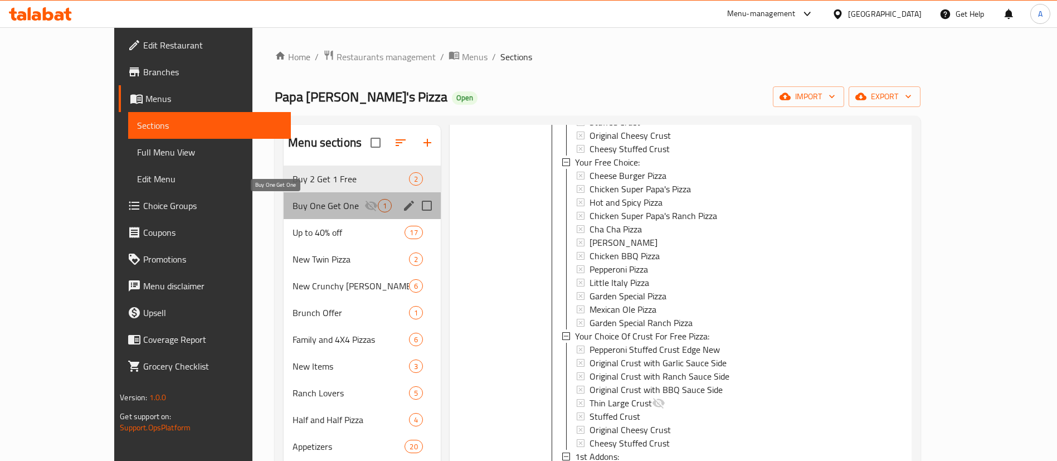
click at [292, 207] on span "Buy One Get One" at bounding box center [327, 205] width 71 height 13
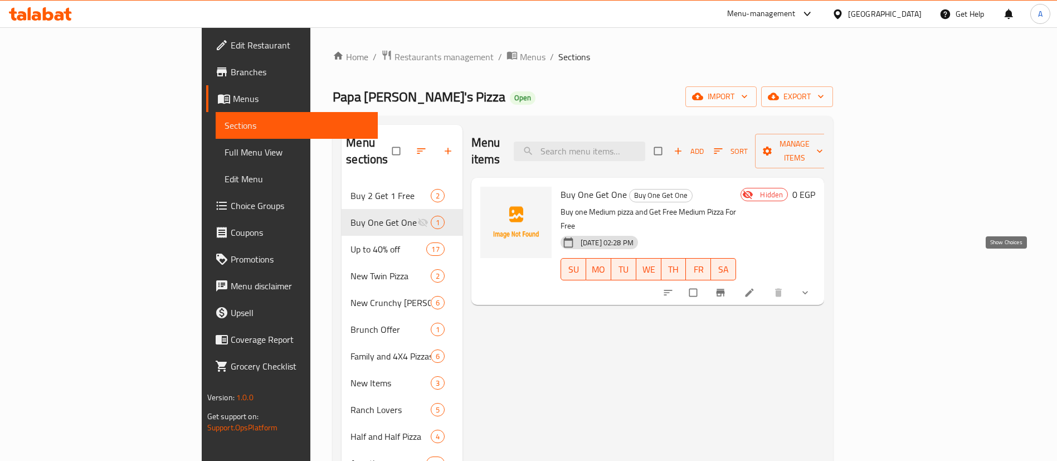
click at [811, 287] on icon "show more" at bounding box center [804, 292] width 11 height 11
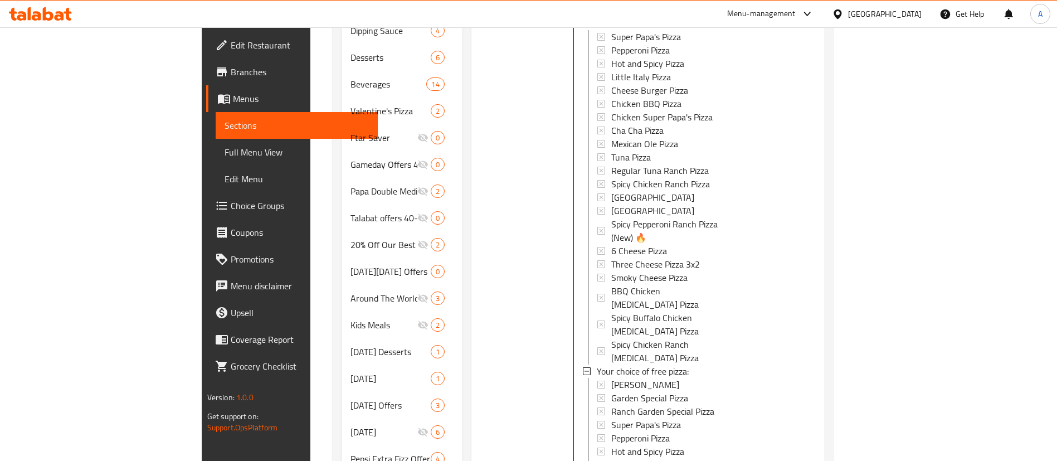
scroll to position [543, 0]
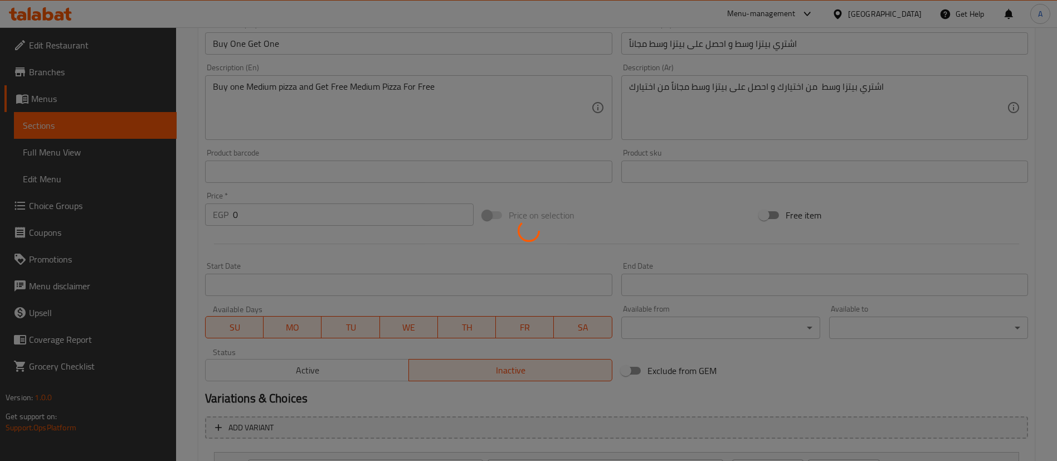
scroll to position [362, 0]
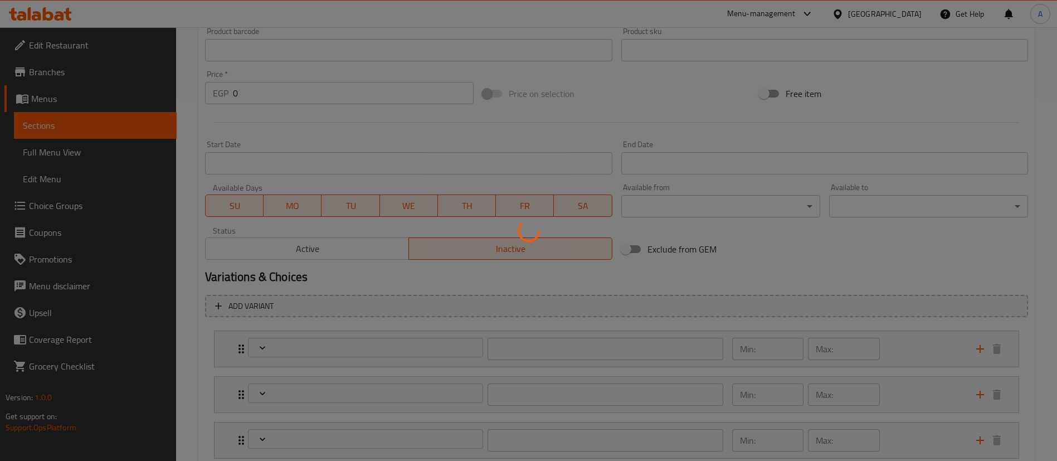
type input "إختيارك من العجينة:"
type input "1"
type input "الاضافات الأولي:"
type input "0"
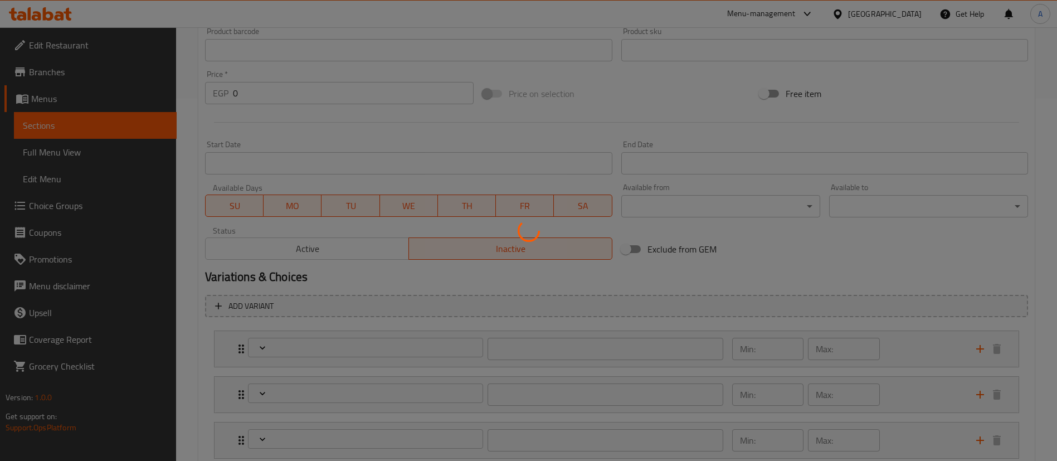
type input "0"
type input "إضافات البيتزا المجانية:"
type input "0"
type input "البيتزا الأولى"
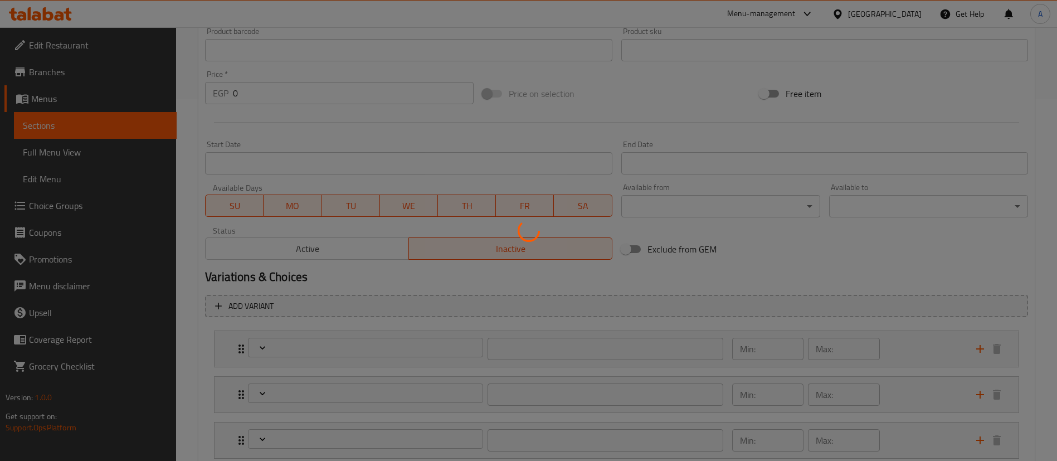
type input "1"
type input "اختيارك من البيتزا المجانية:"
type input "1"
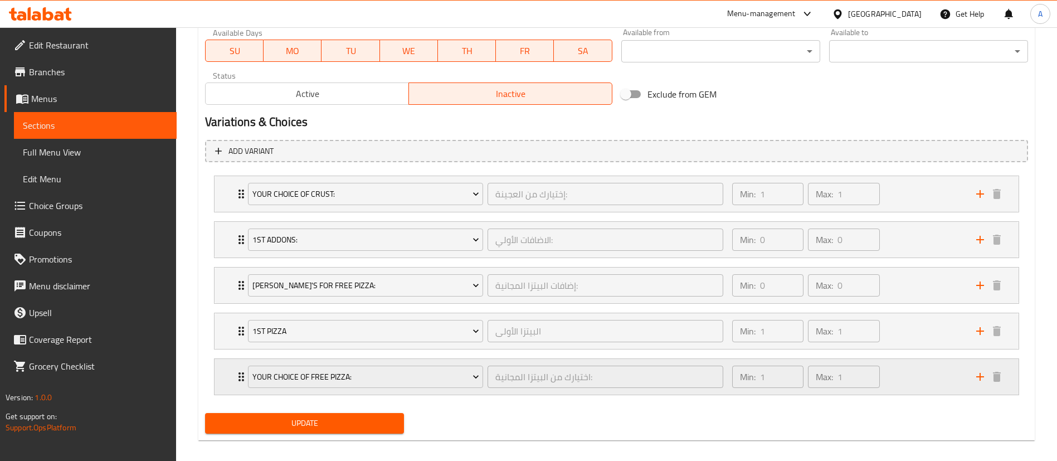
scroll to position [528, 0]
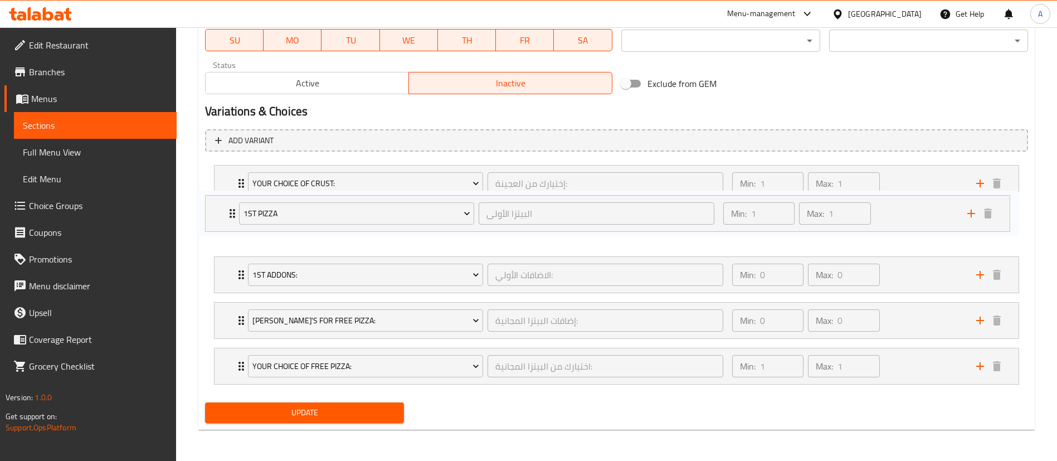
drag, startPoint x: 222, startPoint y: 328, endPoint x: 224, endPoint y: 252, distance: 75.8
click at [214, 216] on div "Your Choice Of Crust: إختيارك من العجينة: ​ Min: 1 ​ Max: 1 ​ Pepperoni Stuffed…" at bounding box center [616, 274] width 823 height 228
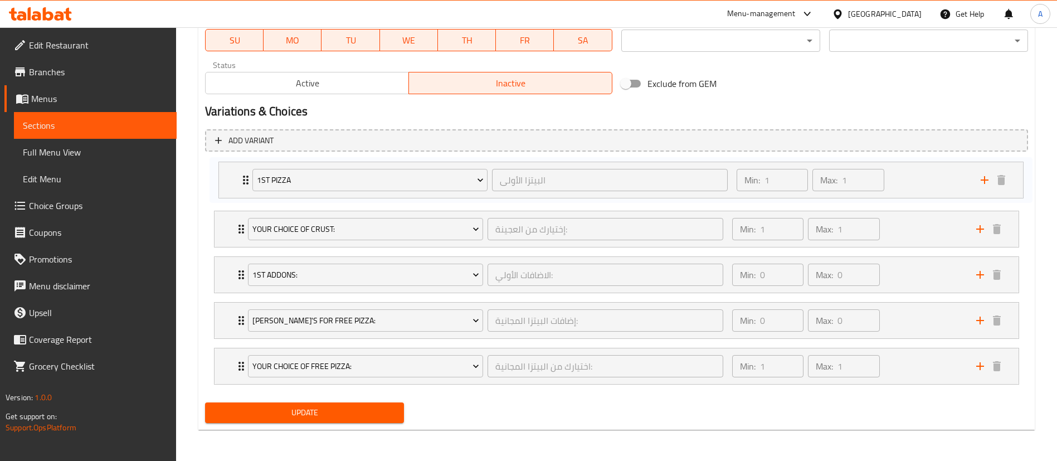
drag, startPoint x: 221, startPoint y: 225, endPoint x: 225, endPoint y: 173, distance: 52.5
click at [225, 173] on div "Your Choice Of Crust: إختيارك من العجينة: ​ Min: 1 ​ Max: 1 ​ Pepperoni Stuffed…" at bounding box center [616, 274] width 823 height 228
drag, startPoint x: 223, startPoint y: 367, endPoint x: 218, endPoint y: 316, distance: 50.9
click at [218, 316] on div "1st Pizza البيتزا الأولى ​ Min: 1 ​ Max: 1 ​ Super Papa's Pizza (ID: 2313759746…" at bounding box center [616, 274] width 823 height 228
click at [316, 414] on span "Update" at bounding box center [304, 413] width 181 height 14
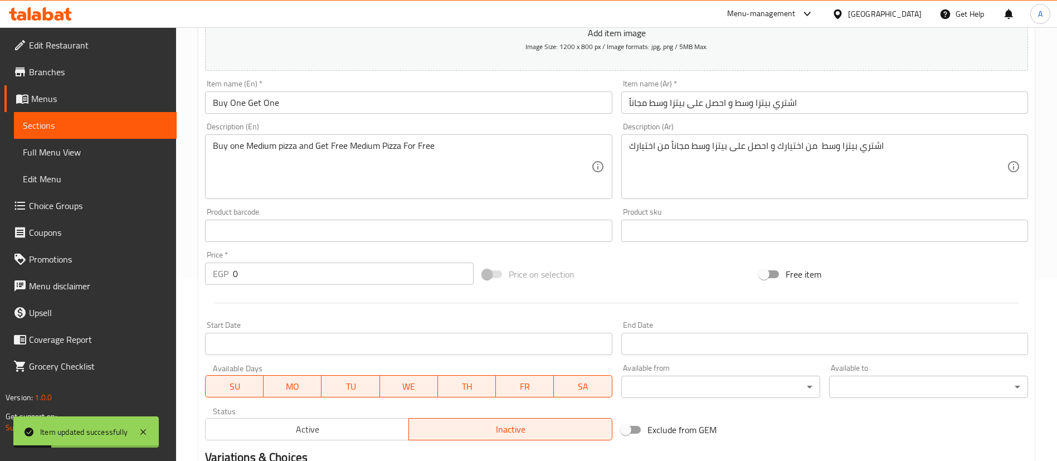
scroll to position [0, 0]
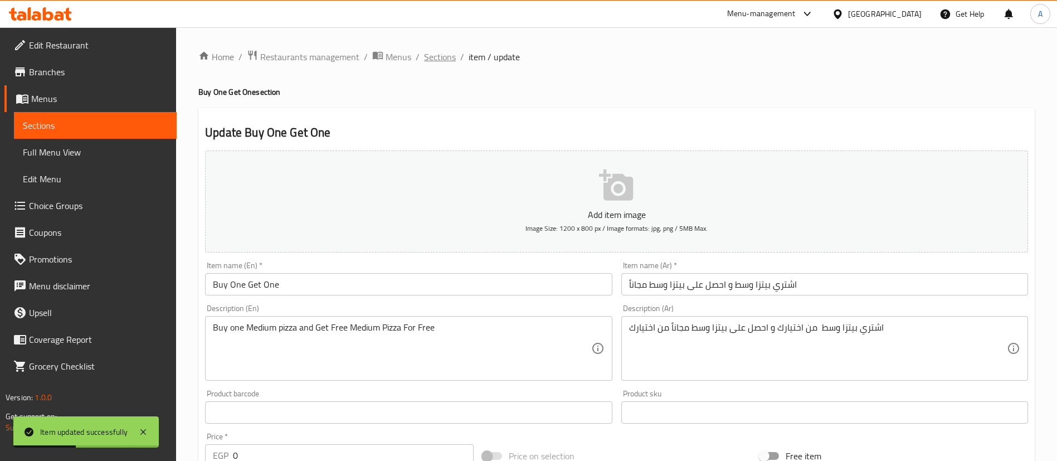
click at [431, 60] on span "Sections" at bounding box center [440, 56] width 32 height 13
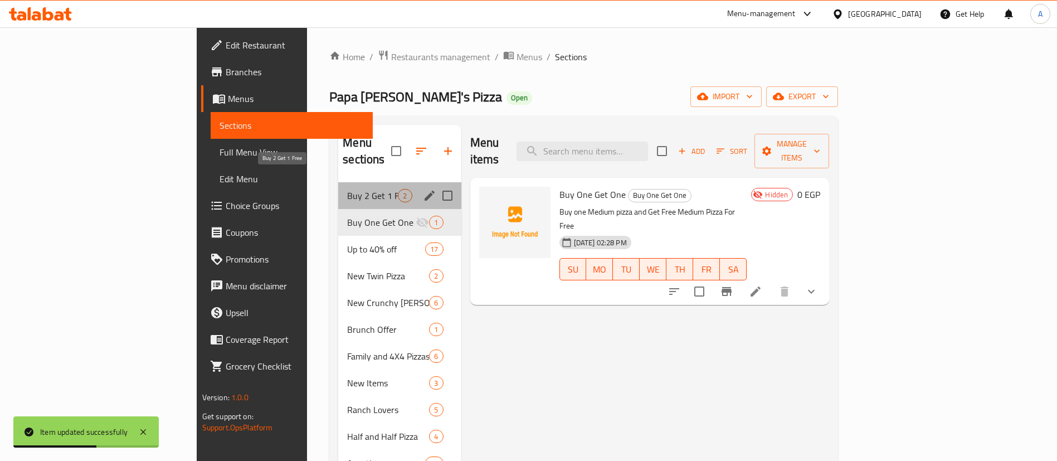
click at [347, 189] on span "Buy 2 Get 1 Free" at bounding box center [372, 195] width 51 height 13
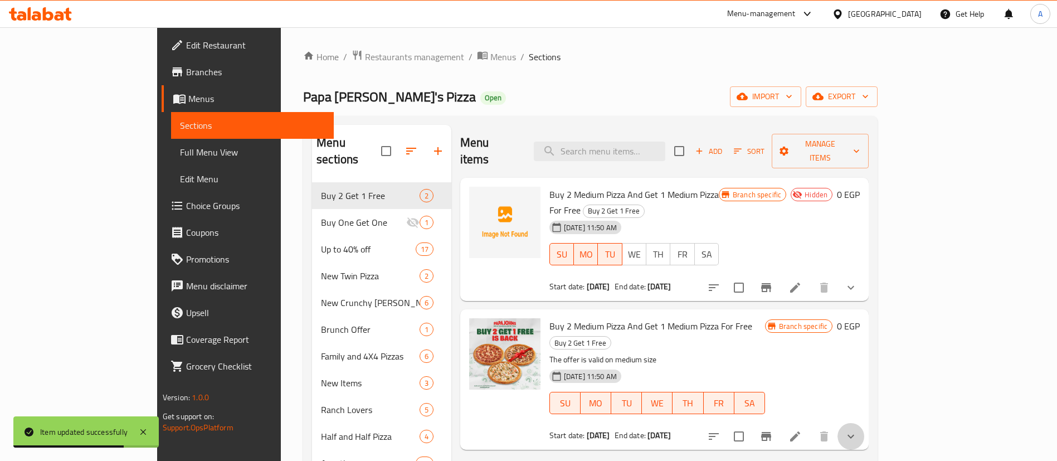
click at [864, 423] on button "show more" at bounding box center [850, 436] width 27 height 27
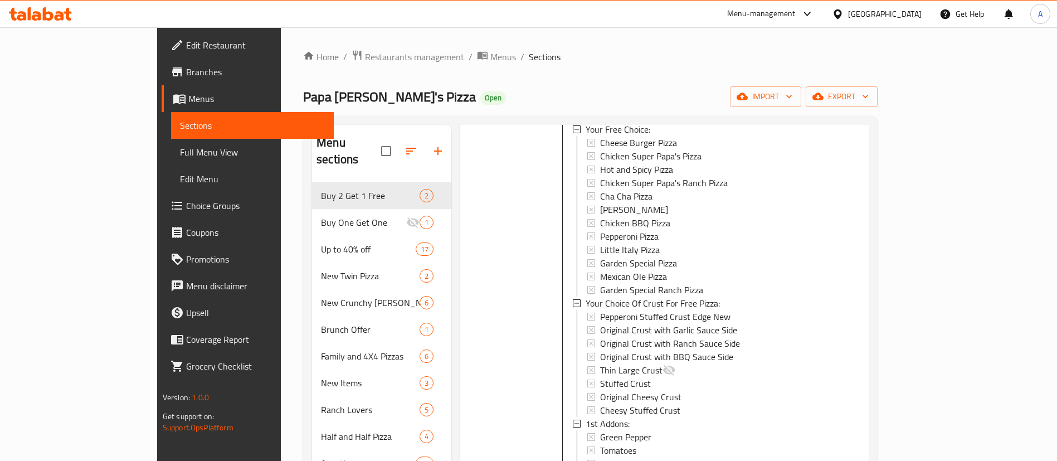
scroll to position [1190, 0]
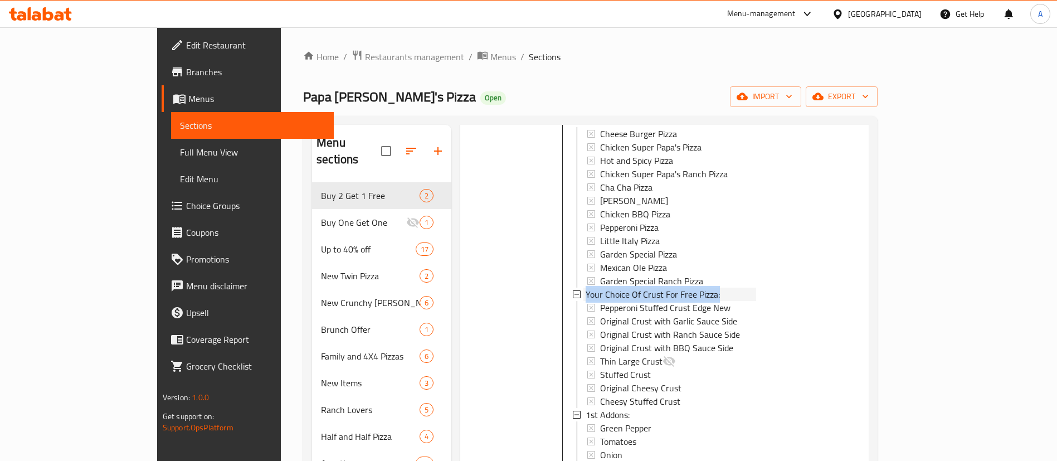
drag, startPoint x: 685, startPoint y: 203, endPoint x: 541, endPoint y: 211, distance: 143.9
click at [573, 287] on div "Your Choice Of Crust For Free Pizza:" at bounding box center [664, 293] width 183 height 13
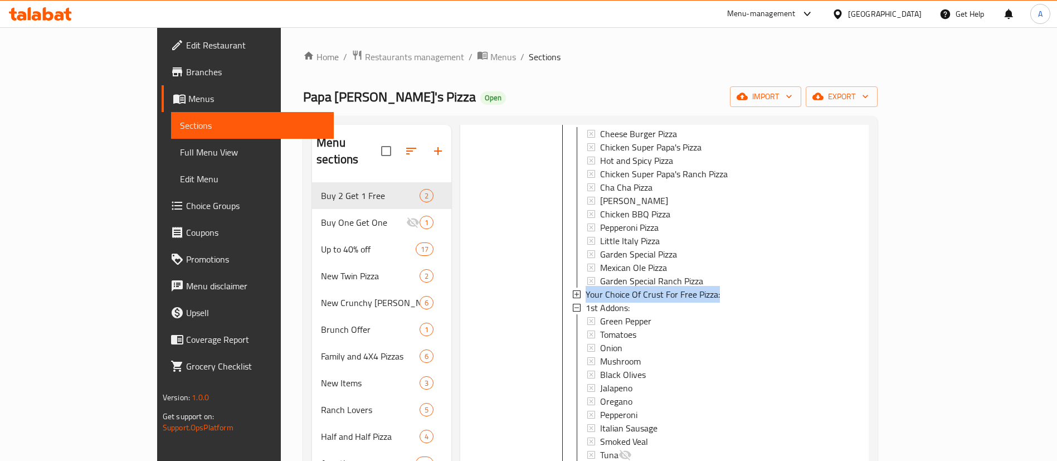
copy span "Your Choice Of Crust For Free Pizza:"
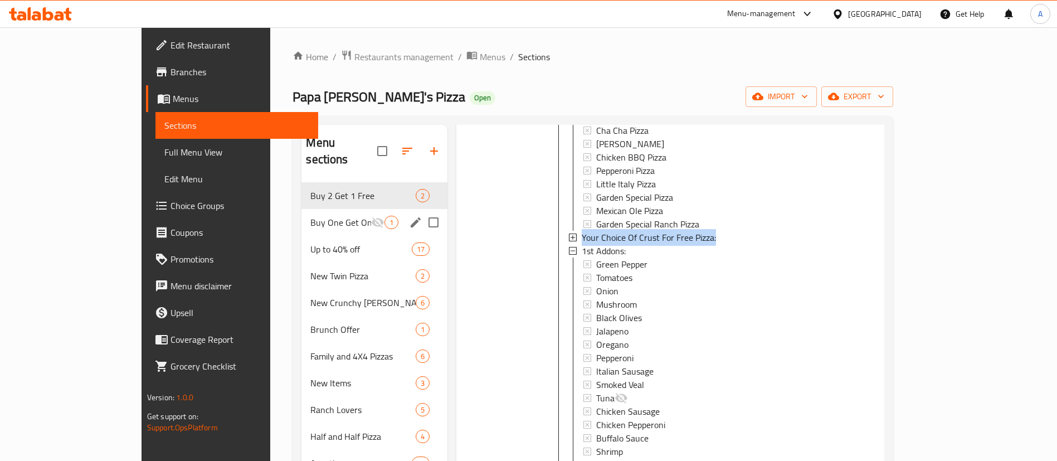
click at [310, 216] on span "Buy One Get One" at bounding box center [340, 222] width 60 height 13
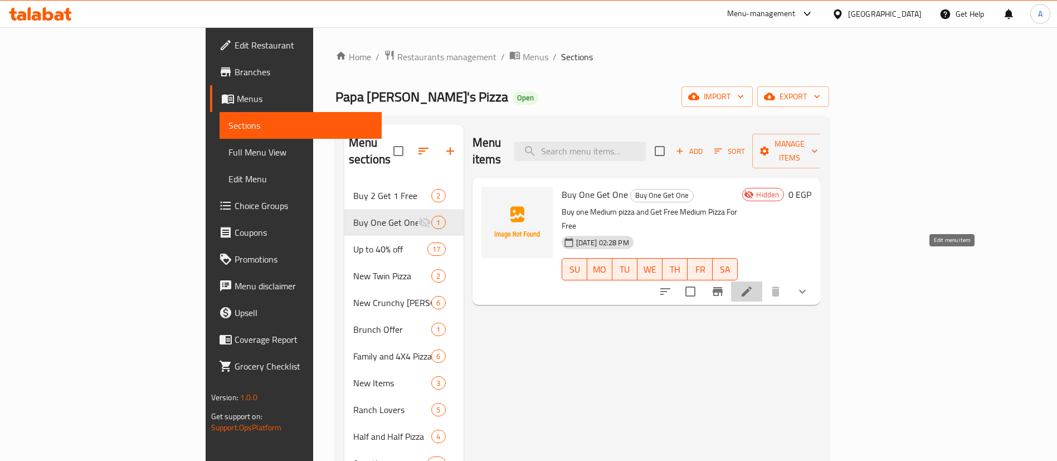
click at [753, 285] on icon at bounding box center [746, 291] width 13 height 13
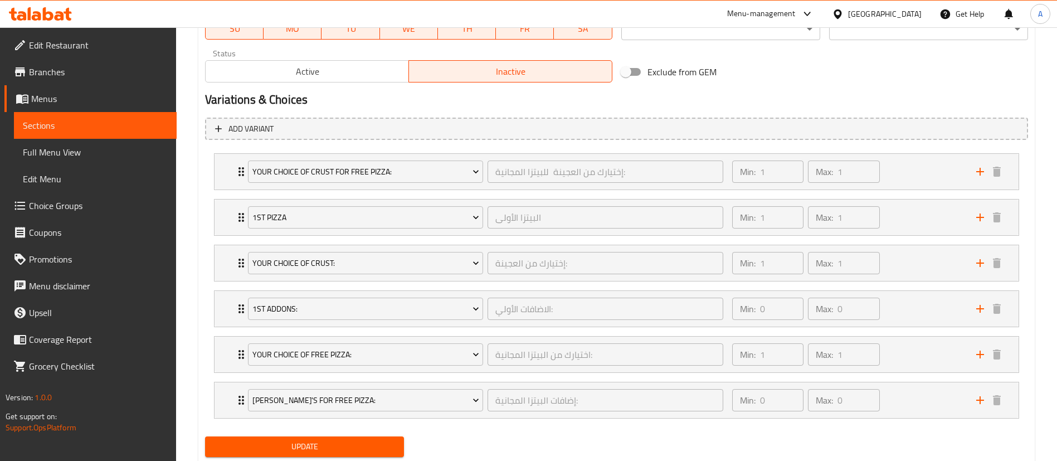
scroll to position [573, 0]
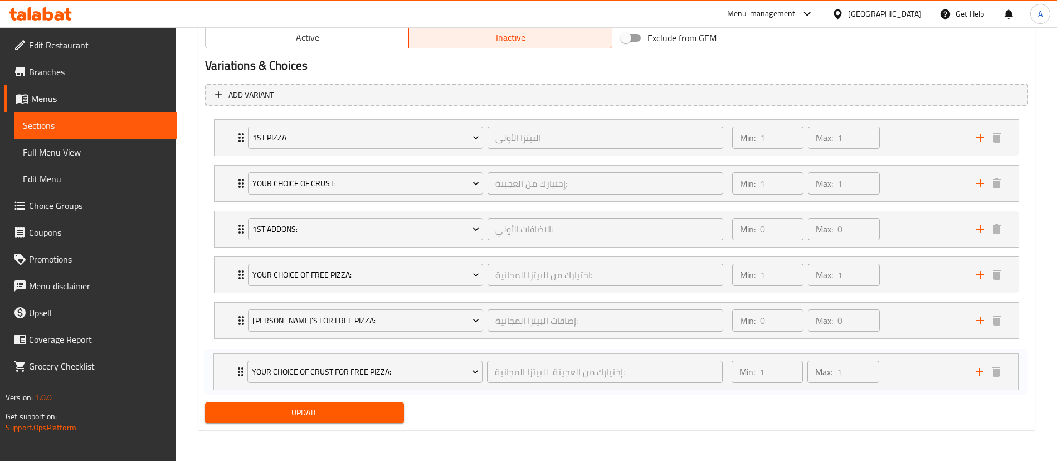
drag, startPoint x: 223, startPoint y: 141, endPoint x: 223, endPoint y: 380, distance: 238.4
click at [223, 380] on div "Your Choice Of Crust For Free Pizza: إختيارك من العجينة للبيتزا المجانية: ​ Min…" at bounding box center [616, 252] width 823 height 274
drag, startPoint x: 218, startPoint y: 325, endPoint x: 211, endPoint y: 372, distance: 47.9
click at [211, 372] on div "1st Pizza البيتزا الأولى ​ Min: 1 ​ Max: 1 ​ Super Papa's Pizza (ID: 2313759746…" at bounding box center [616, 252] width 823 height 274
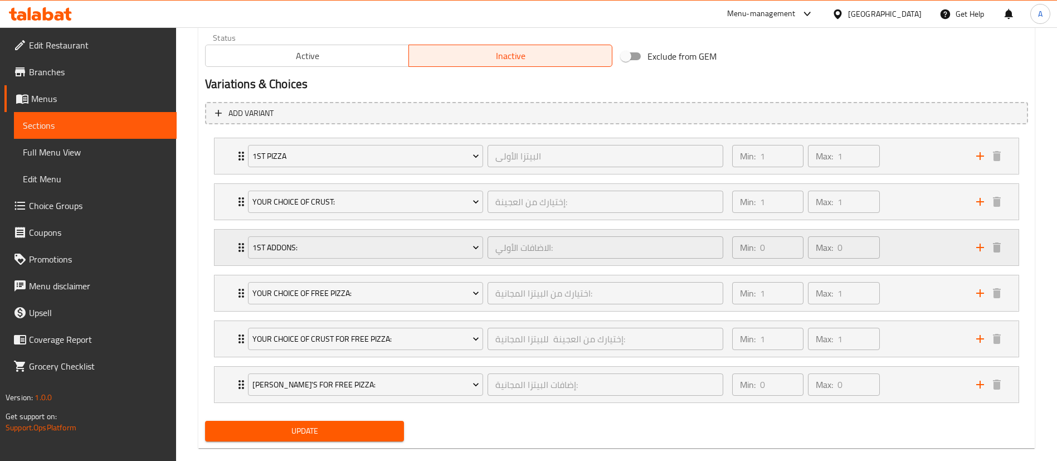
scroll to position [545, 0]
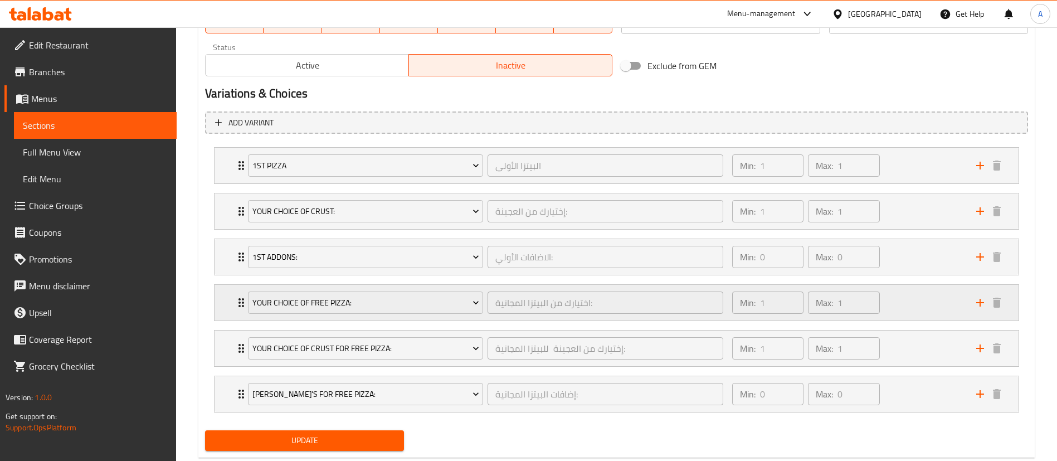
click at [219, 309] on div "Your choice of free pizza: اختيارك من البيتزا المجانية: ​ Min: 1 ​ Max: 1 ​" at bounding box center [616, 303] width 804 height 36
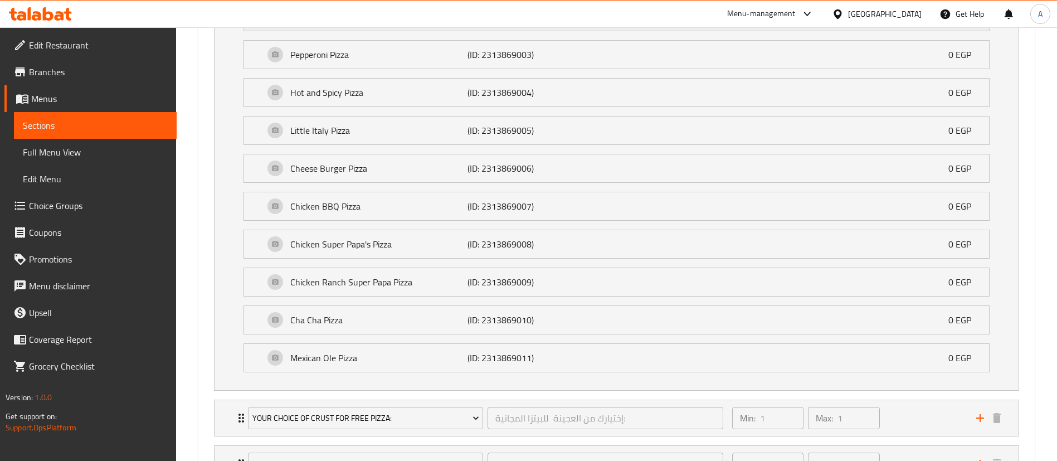
scroll to position [1089, 0]
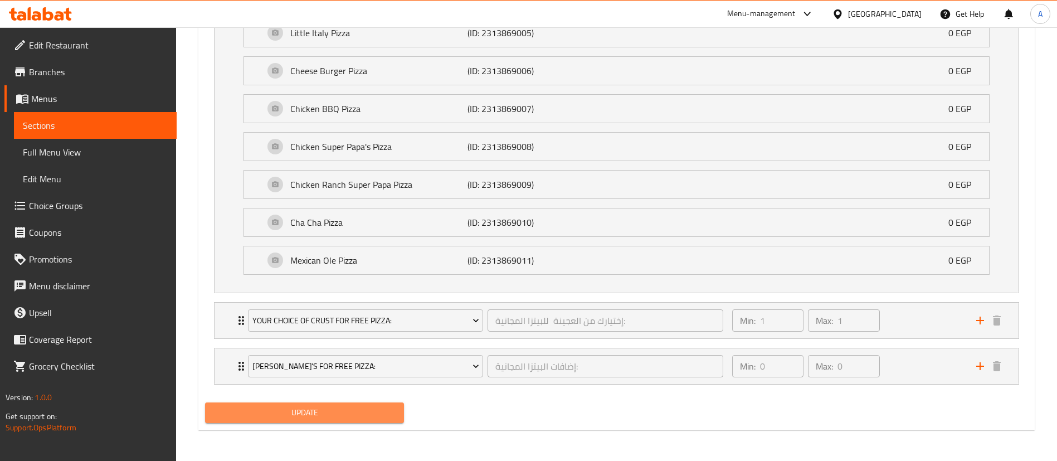
click at [323, 409] on span "Update" at bounding box center [304, 413] width 181 height 14
